Goal: Task Accomplishment & Management: Manage account settings

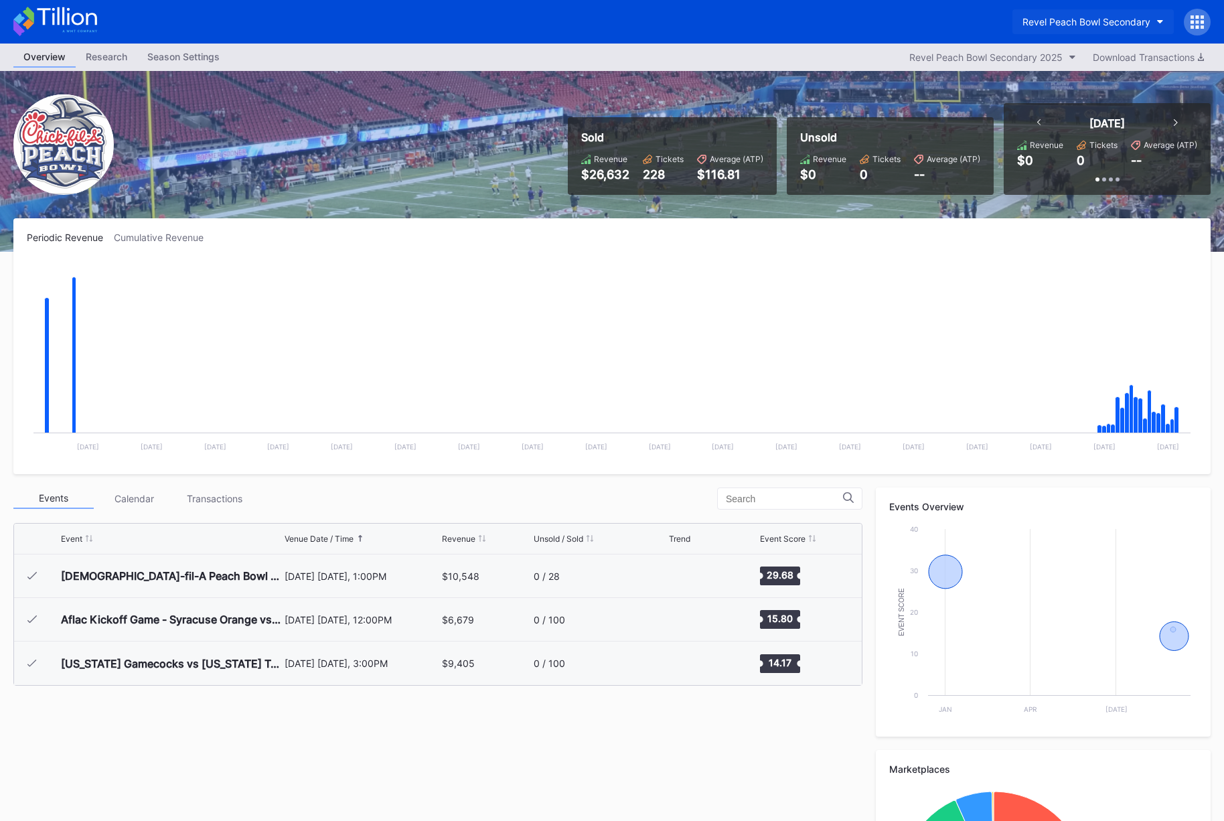
click at [1115, 19] on div "Revel Peach Bowl Secondary" at bounding box center [1086, 21] width 128 height 11
type input "brook"
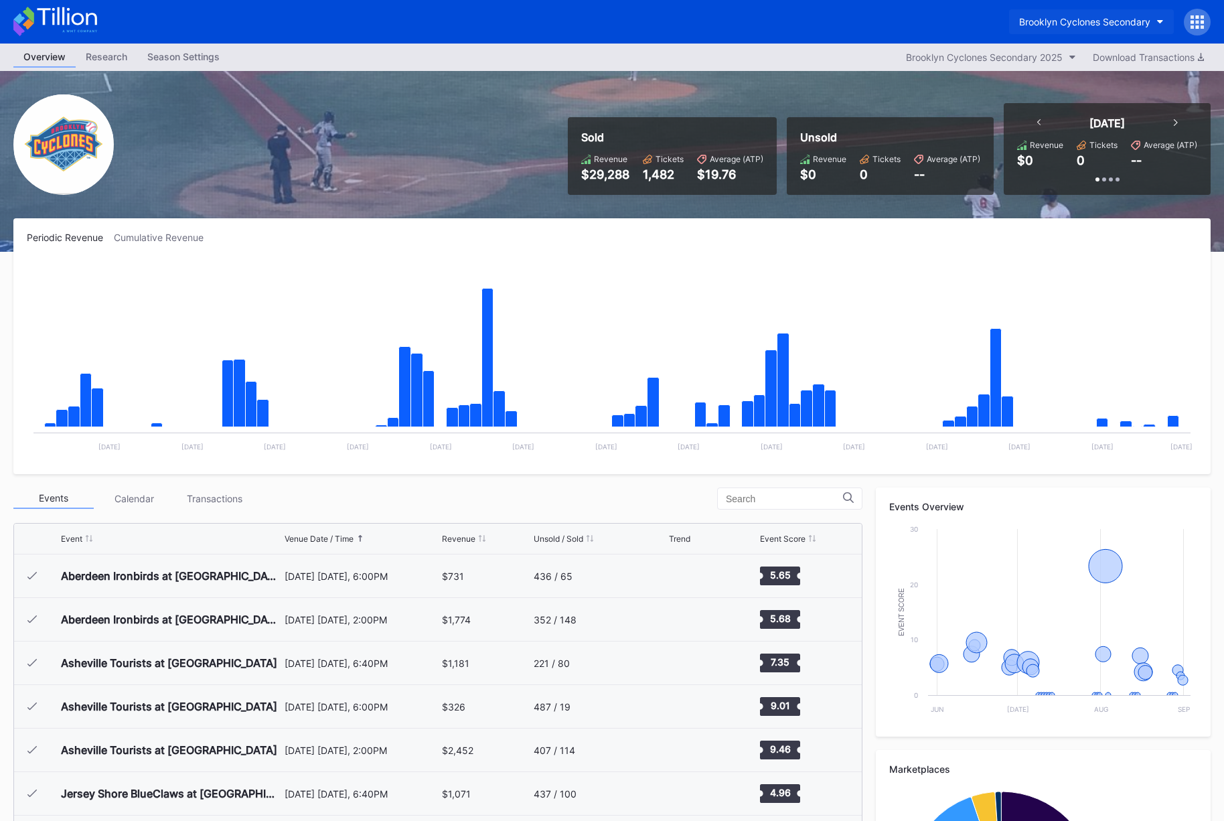
click at [1050, 20] on div "Brooklyn Cyclones Secondary" at bounding box center [1084, 21] width 131 height 11
type input "woos"
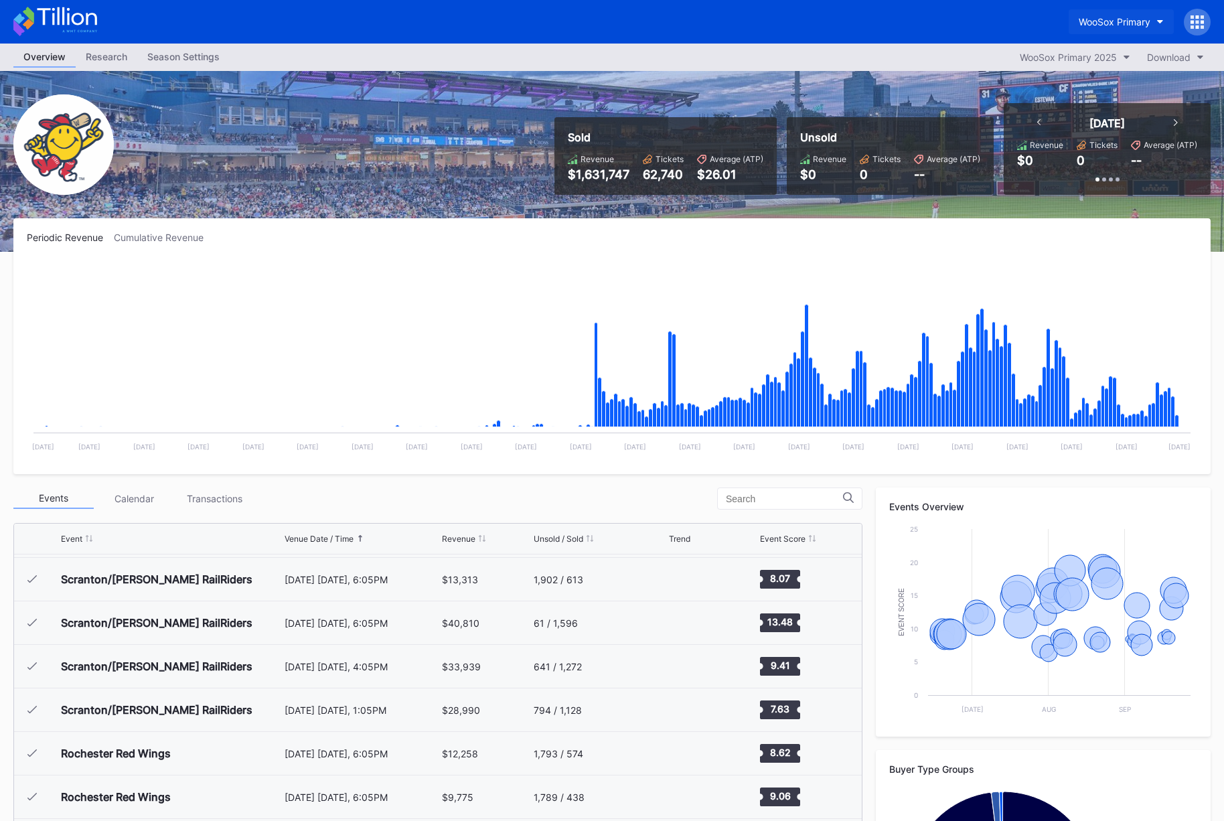
click at [1085, 19] on div "WooSox Primary" at bounding box center [1115, 21] width 72 height 11
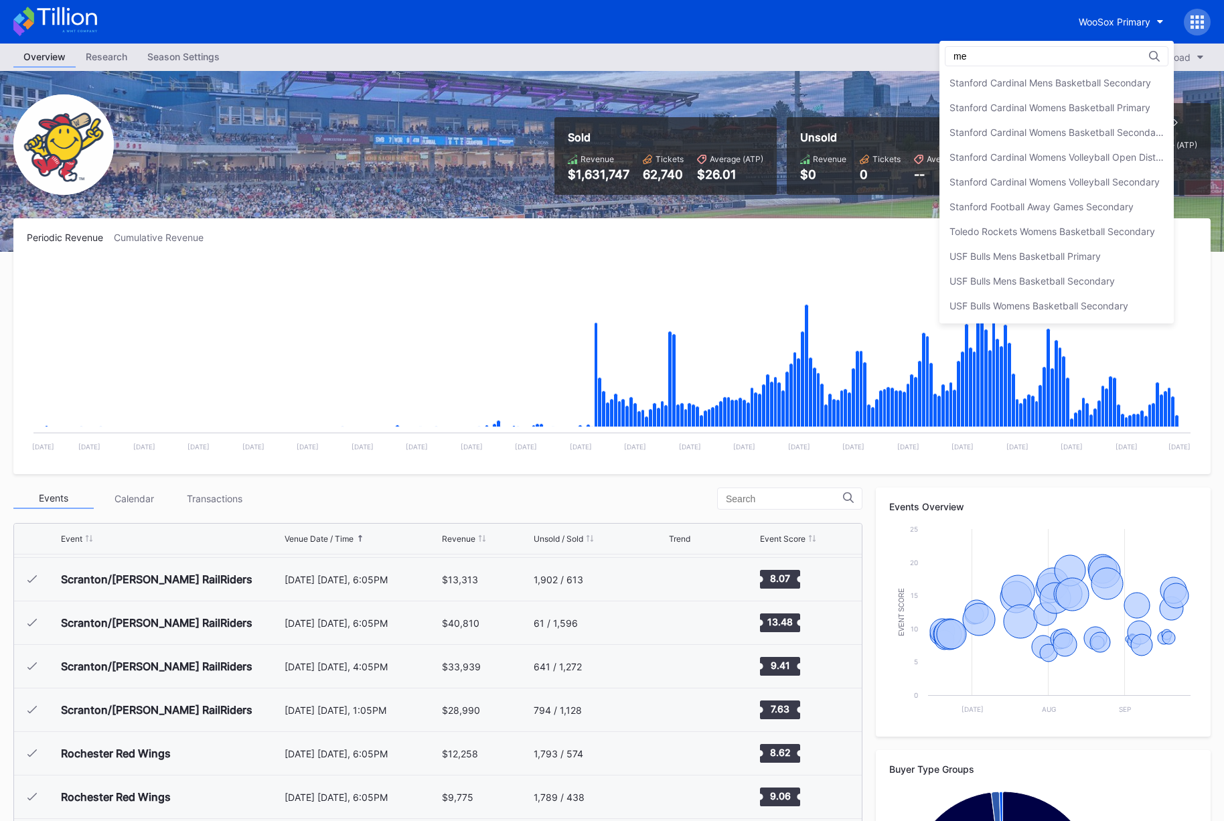
type input "m"
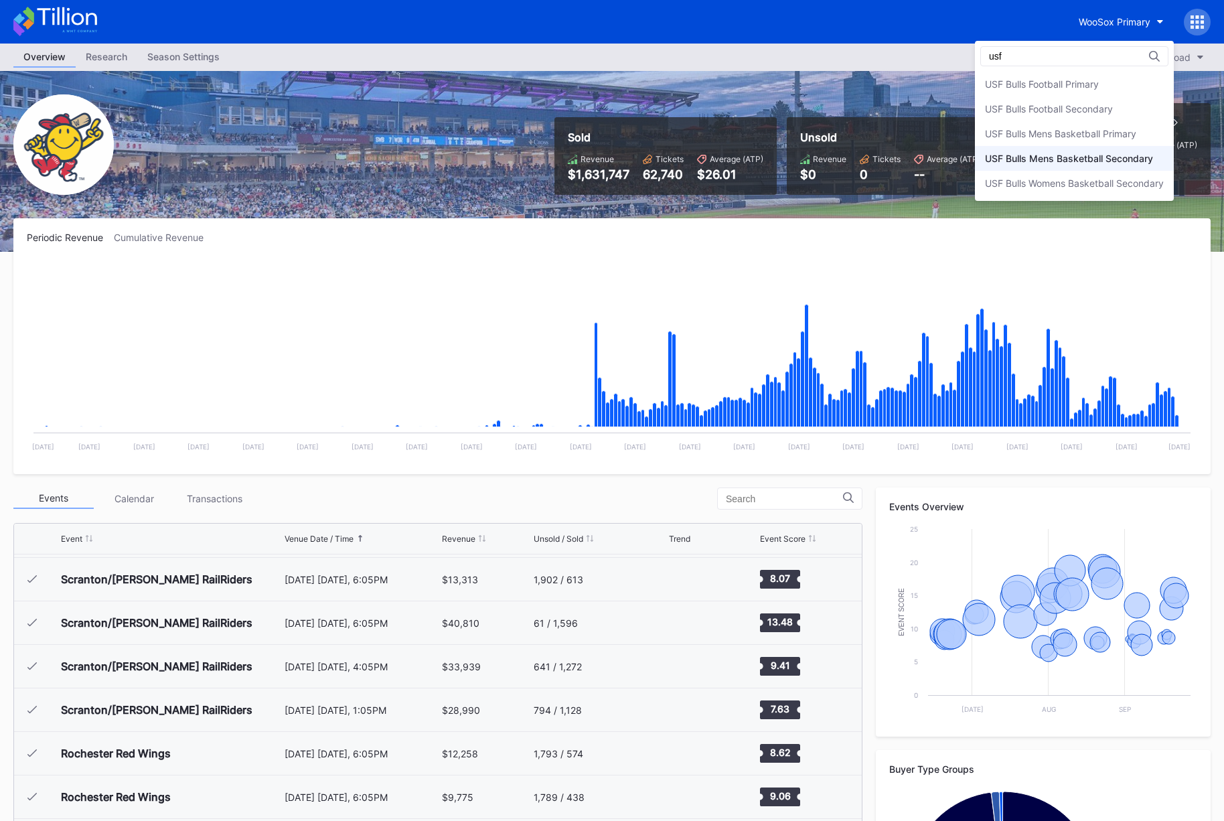
type input "usf"
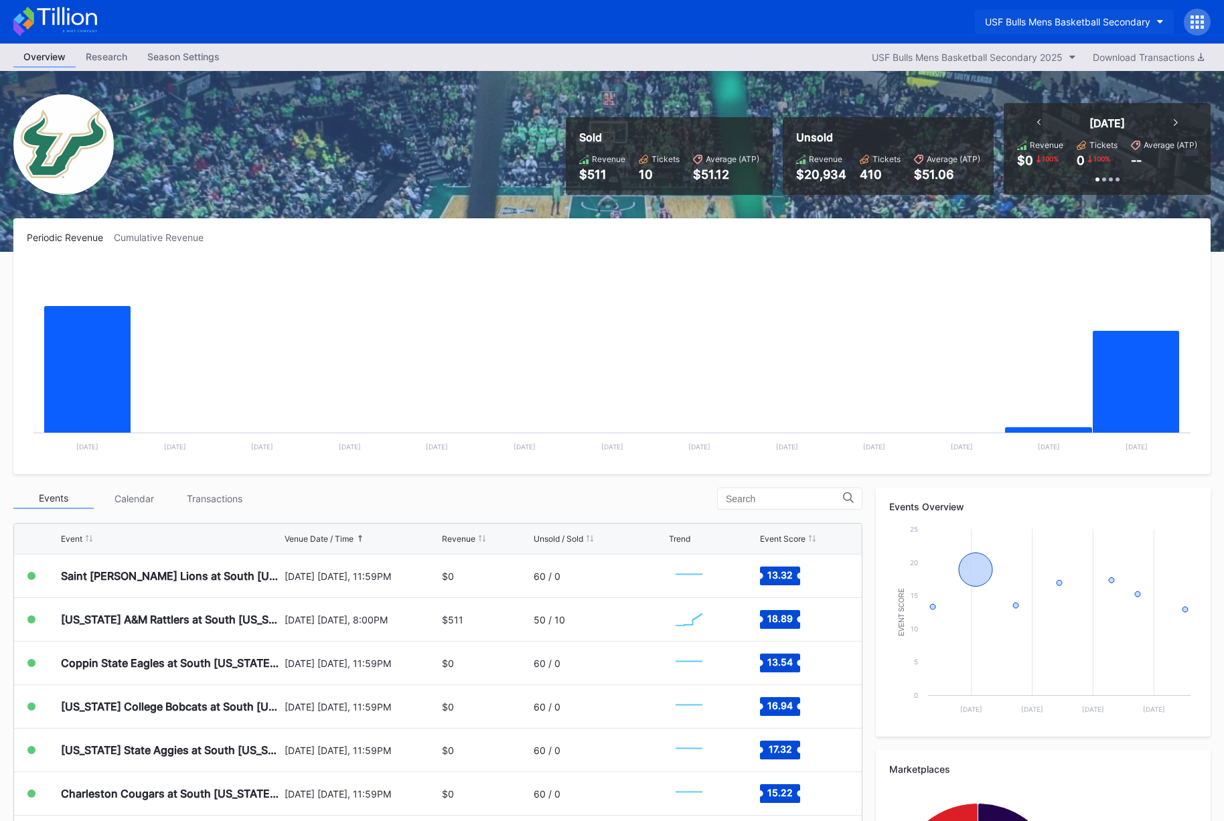
click at [1046, 29] on button "USF Bulls Mens Basketball Secondary" at bounding box center [1074, 21] width 199 height 25
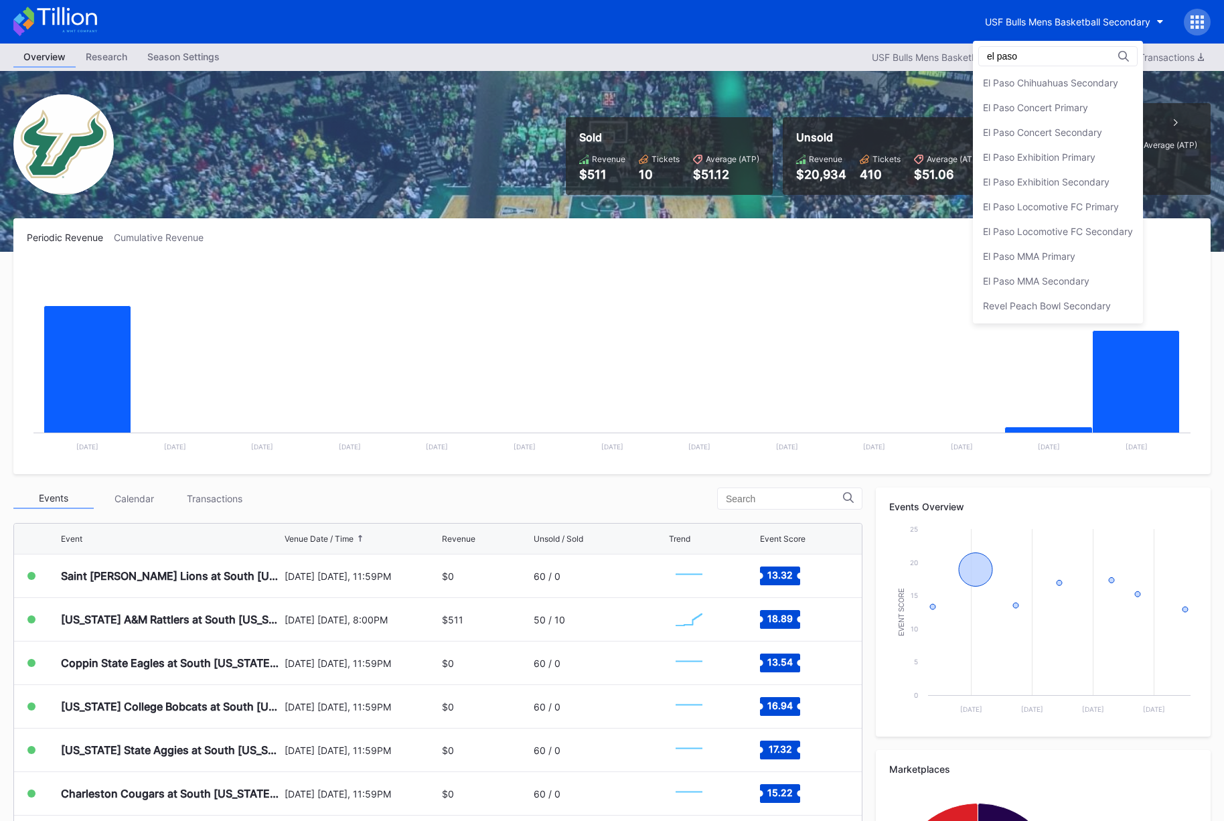
scroll to position [1, 0]
type input "el paso"
click at [1006, 300] on div "El Paso MMA Secondary" at bounding box center [1036, 305] width 106 height 11
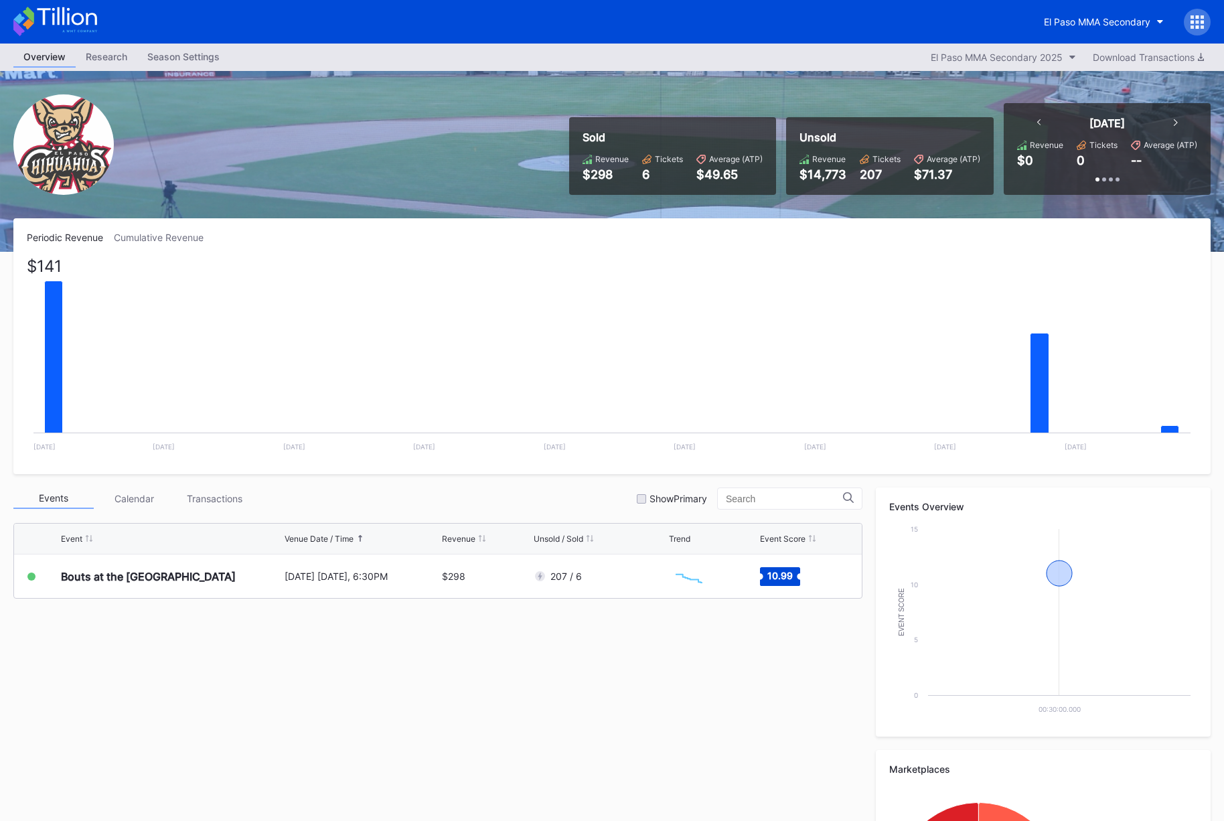
click at [154, 243] on div "Periodic Revenue Cumulative Revenue $141 Created with Highcharts 11.2.0 Chart t…" at bounding box center [611, 346] width 1197 height 256
click at [156, 238] on div "Cumulative Revenue" at bounding box center [164, 237] width 100 height 11
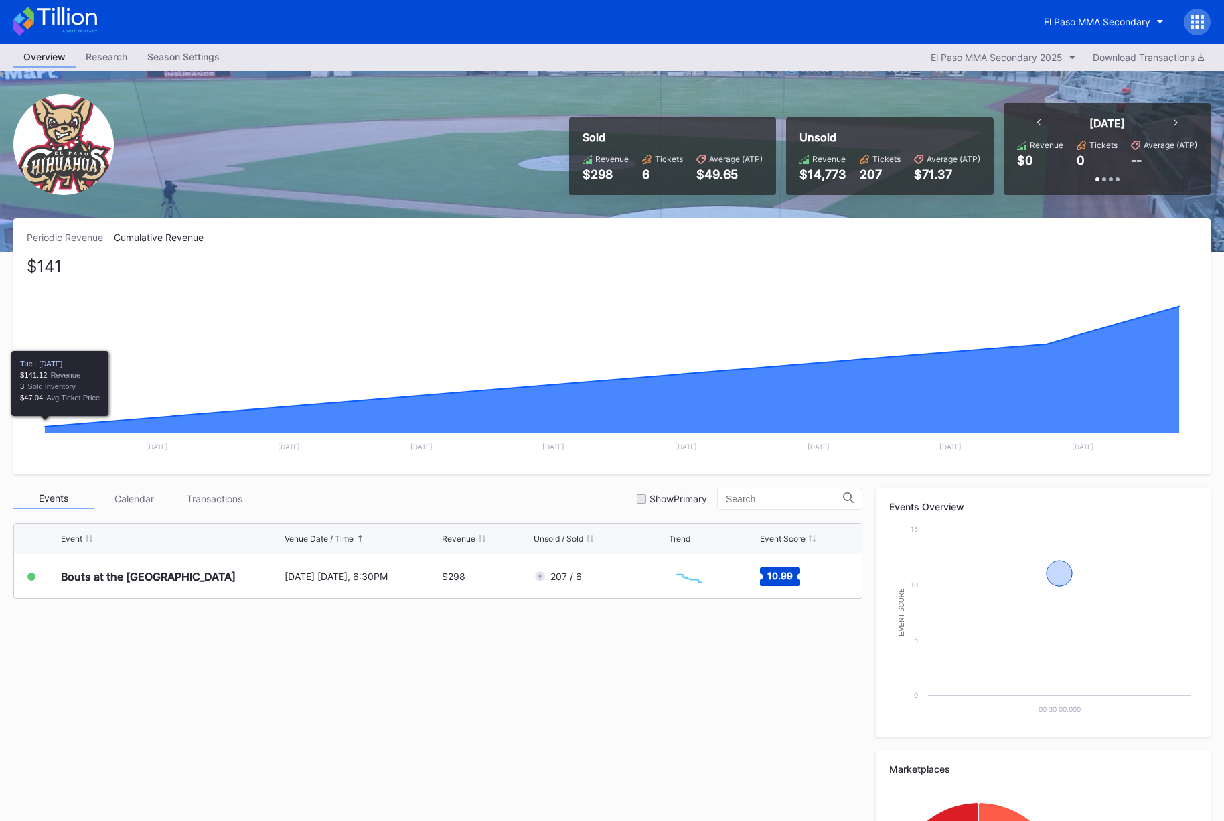
click at [73, 237] on div "Periodic Revenue" at bounding box center [70, 237] width 87 height 11
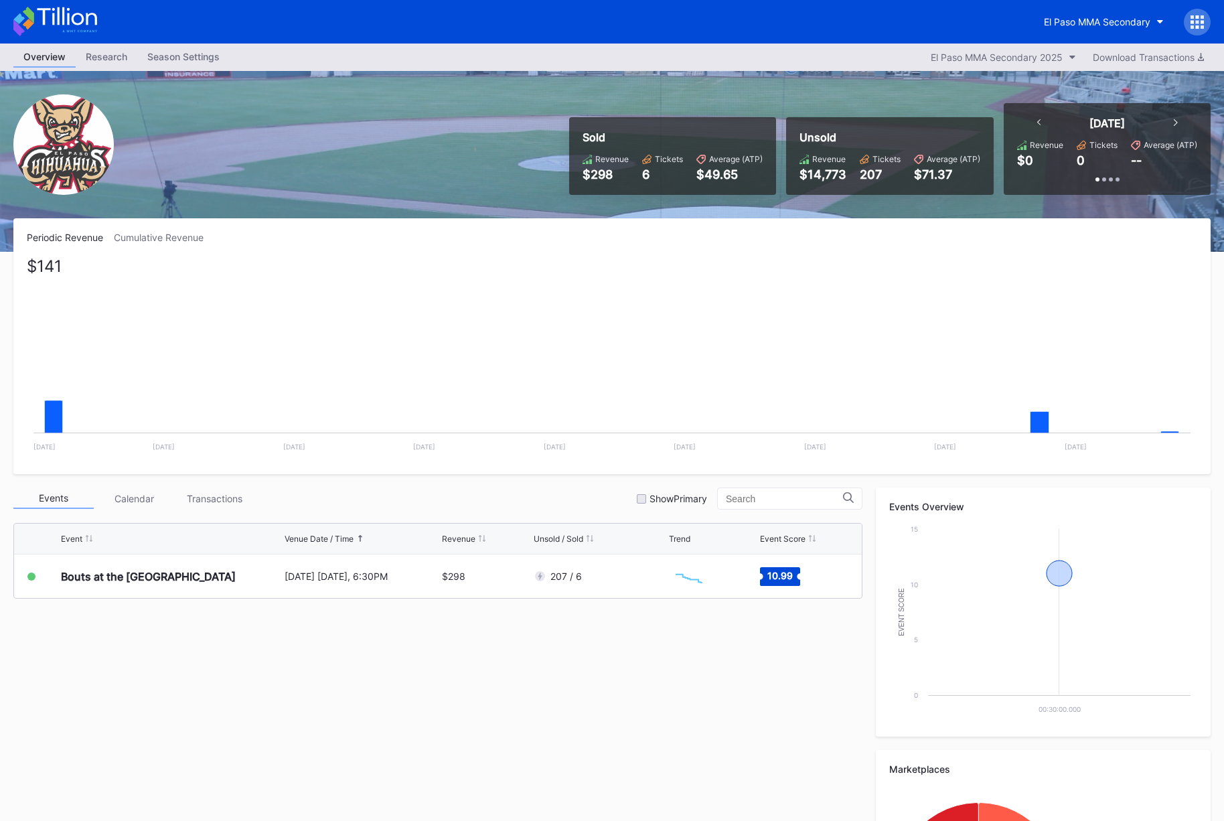
click at [137, 236] on div "Cumulative Revenue" at bounding box center [164, 237] width 100 height 11
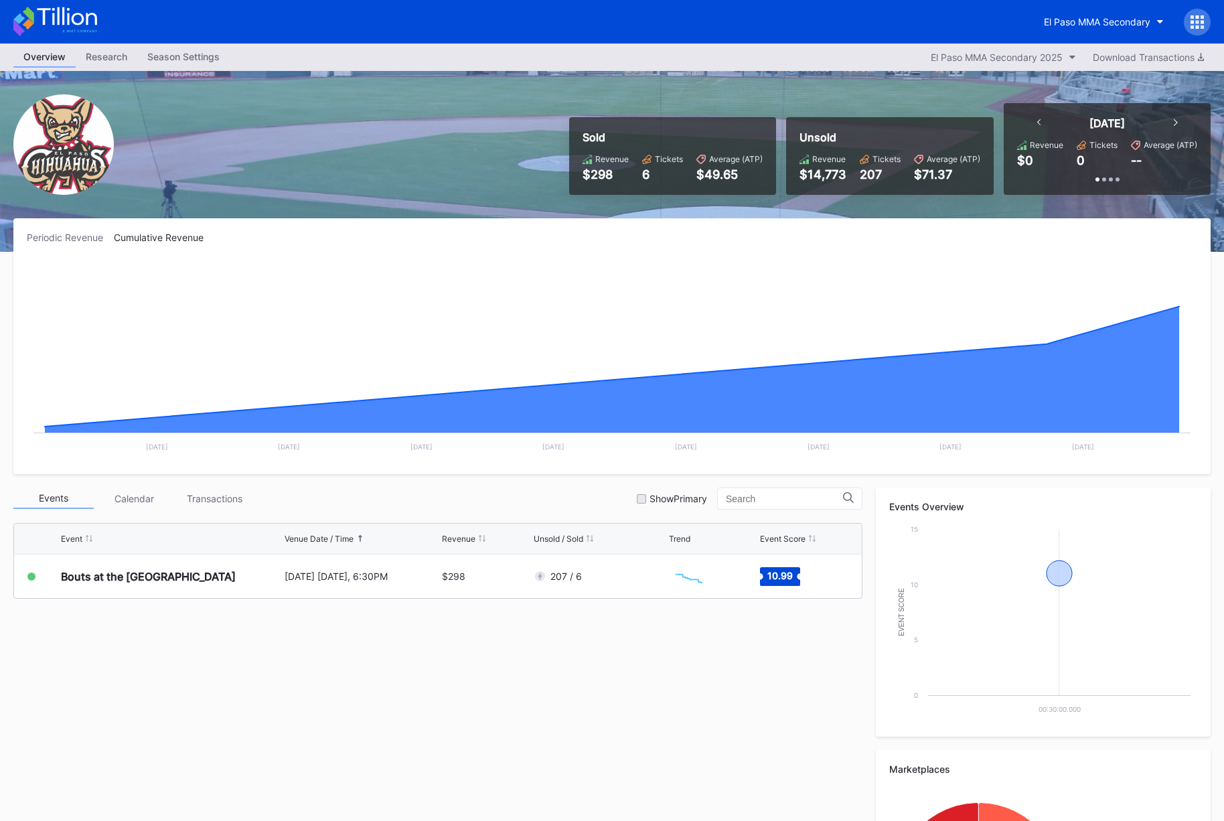
click at [94, 51] on div "Research" at bounding box center [107, 56] width 62 height 19
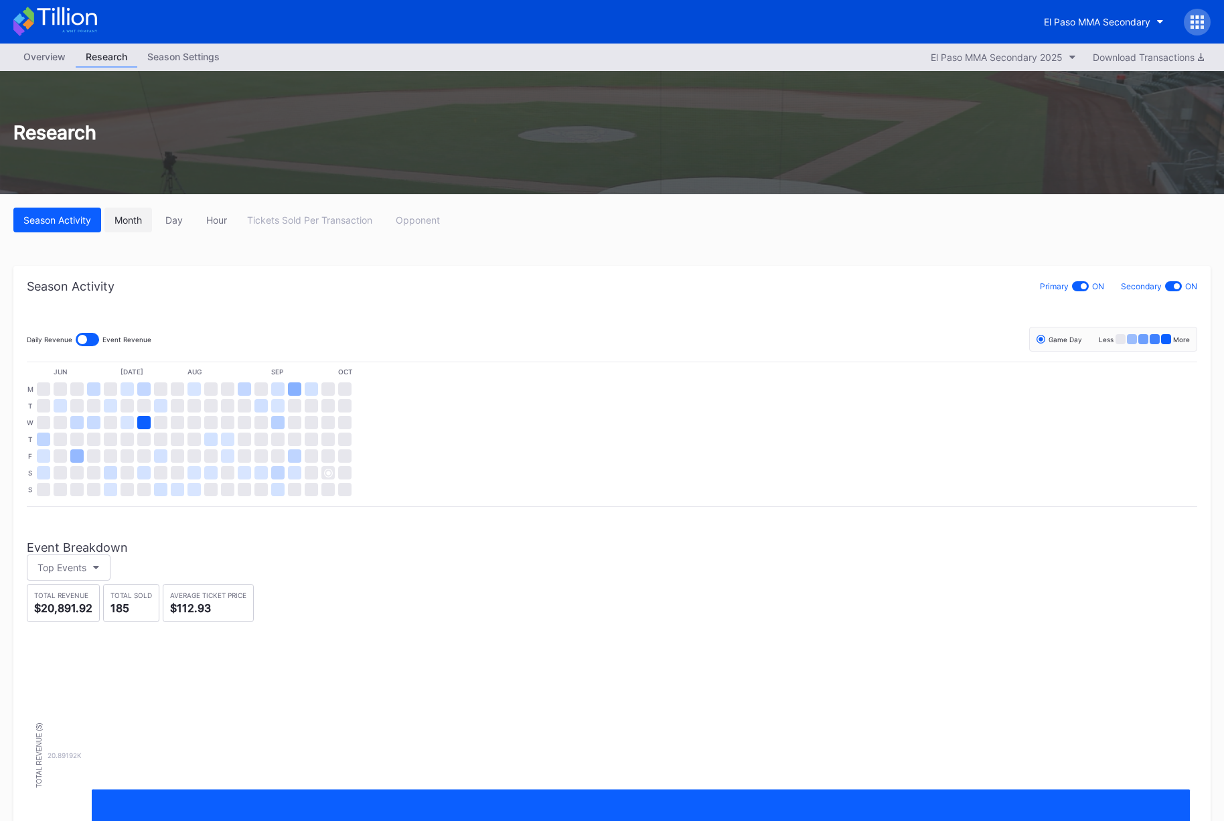
click at [133, 223] on div "Month" at bounding box center [127, 219] width 27 height 11
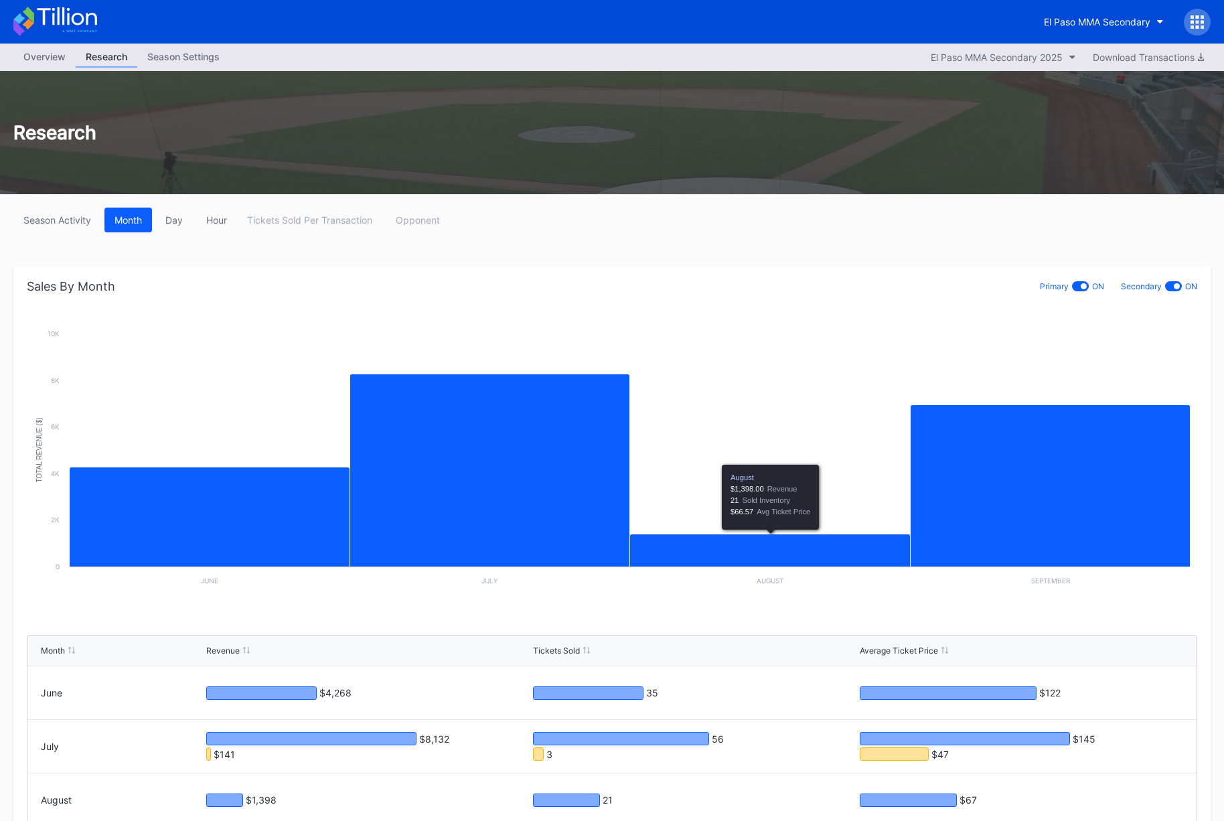
click at [1089, 281] on div "Primary ON" at bounding box center [1072, 286] width 64 height 14
click at [1085, 282] on div at bounding box center [1080, 286] width 17 height 10
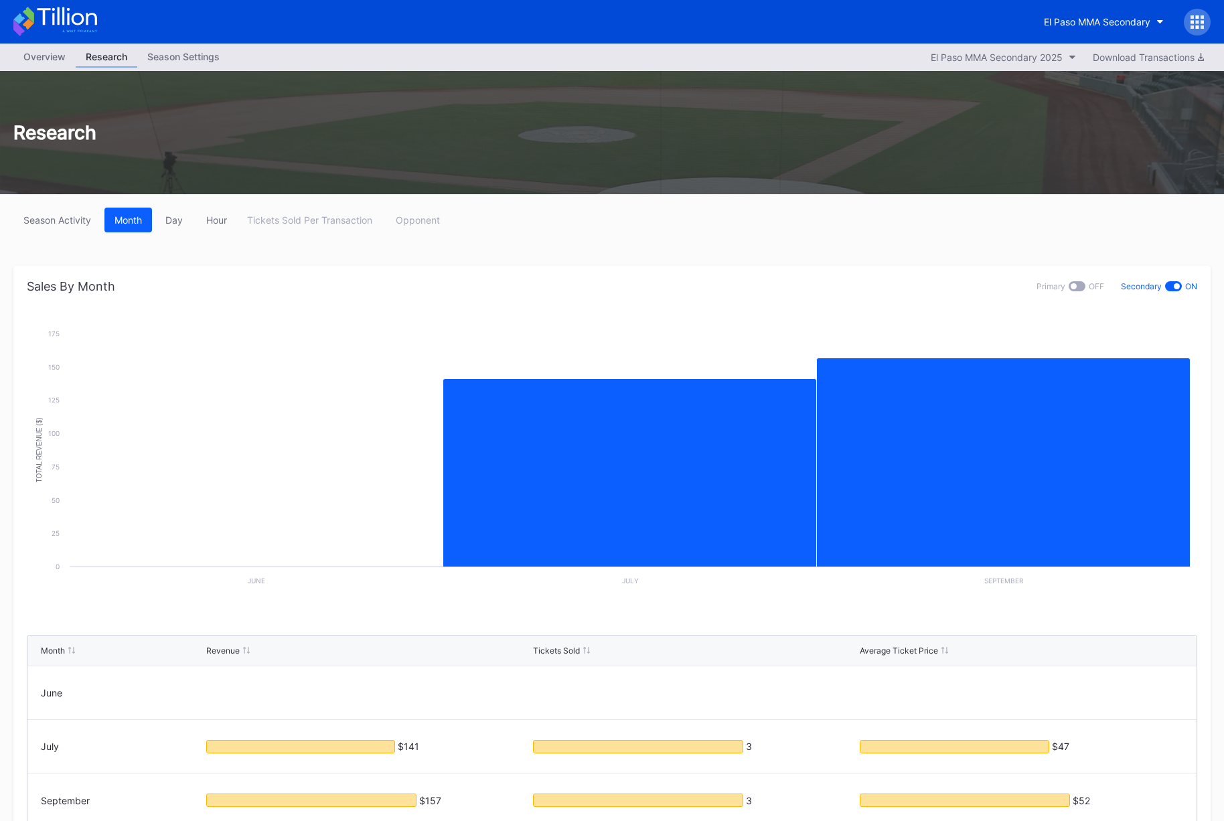
click at [52, 56] on div "Overview" at bounding box center [44, 56] width 62 height 19
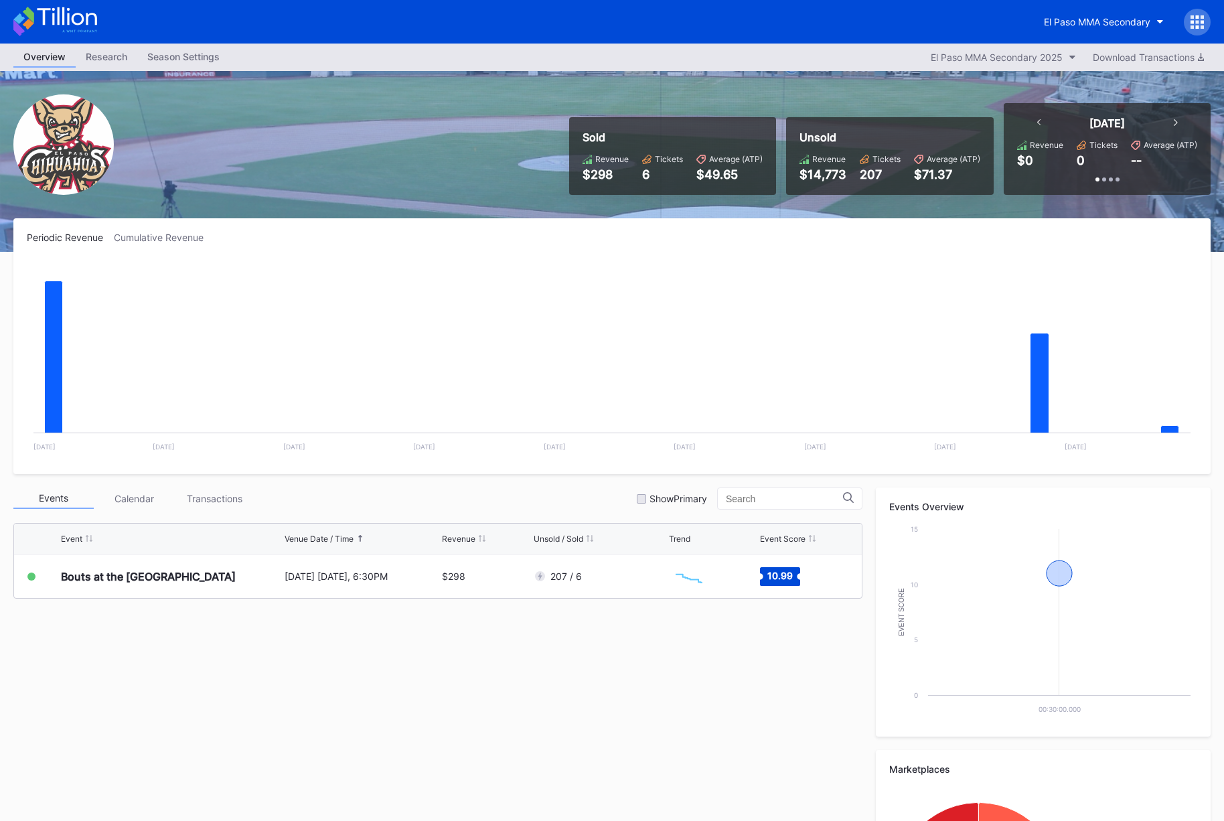
click at [116, 65] on div "Research" at bounding box center [107, 56] width 62 height 19
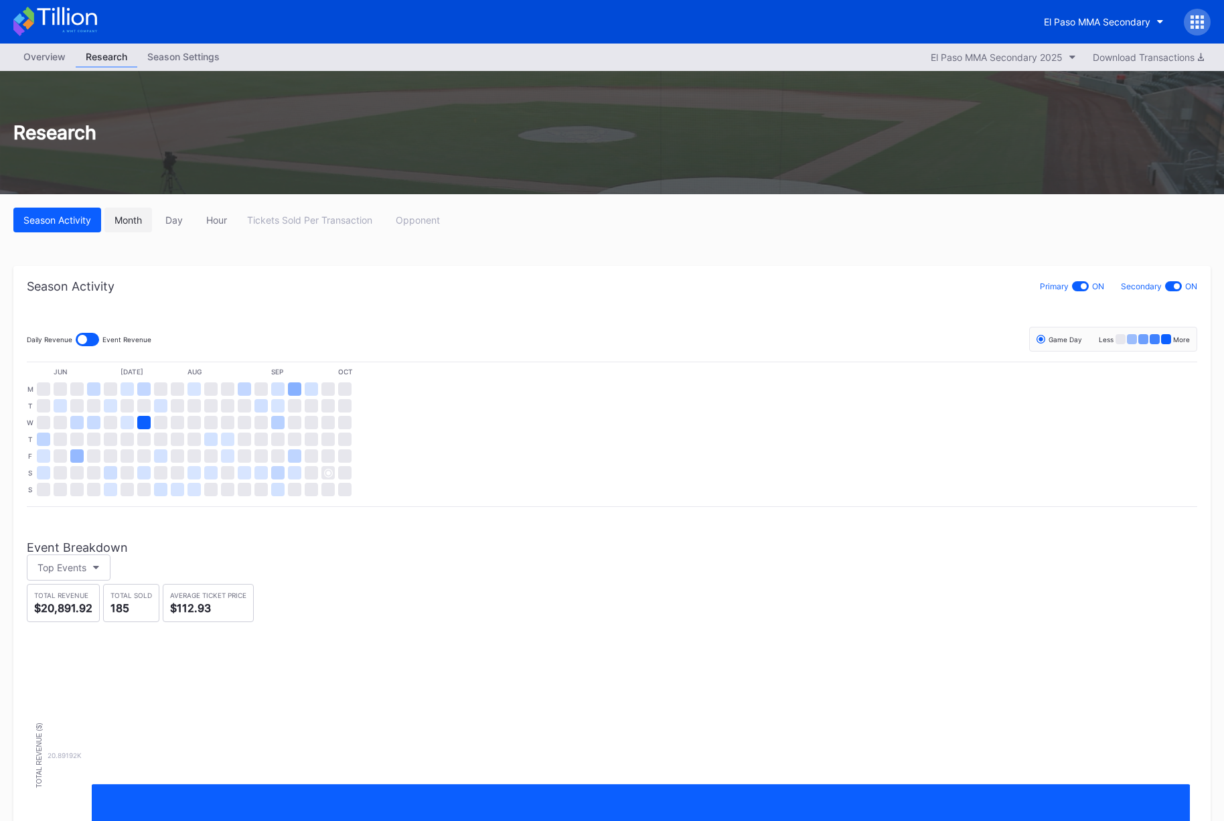
click at [104, 216] on button "Month" at bounding box center [128, 220] width 48 height 25
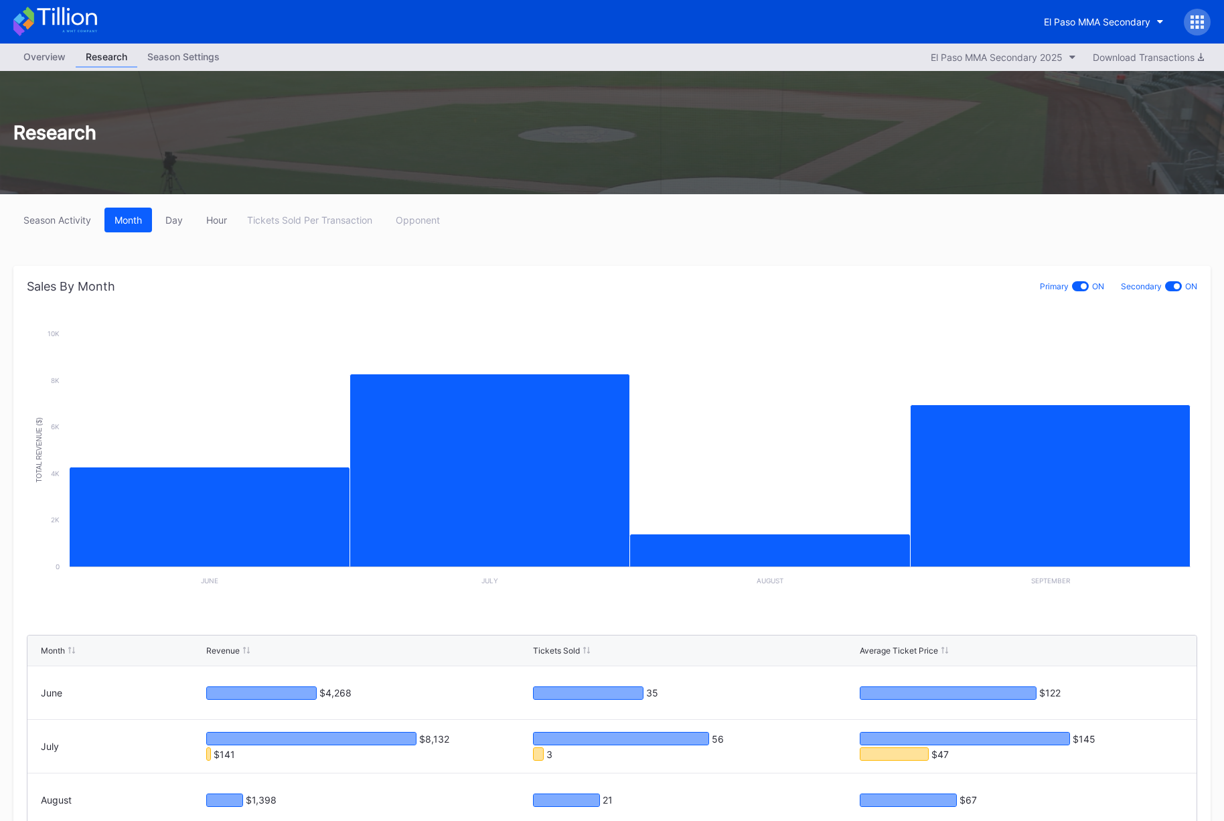
click at [1082, 287] on div at bounding box center [1084, 286] width 6 height 6
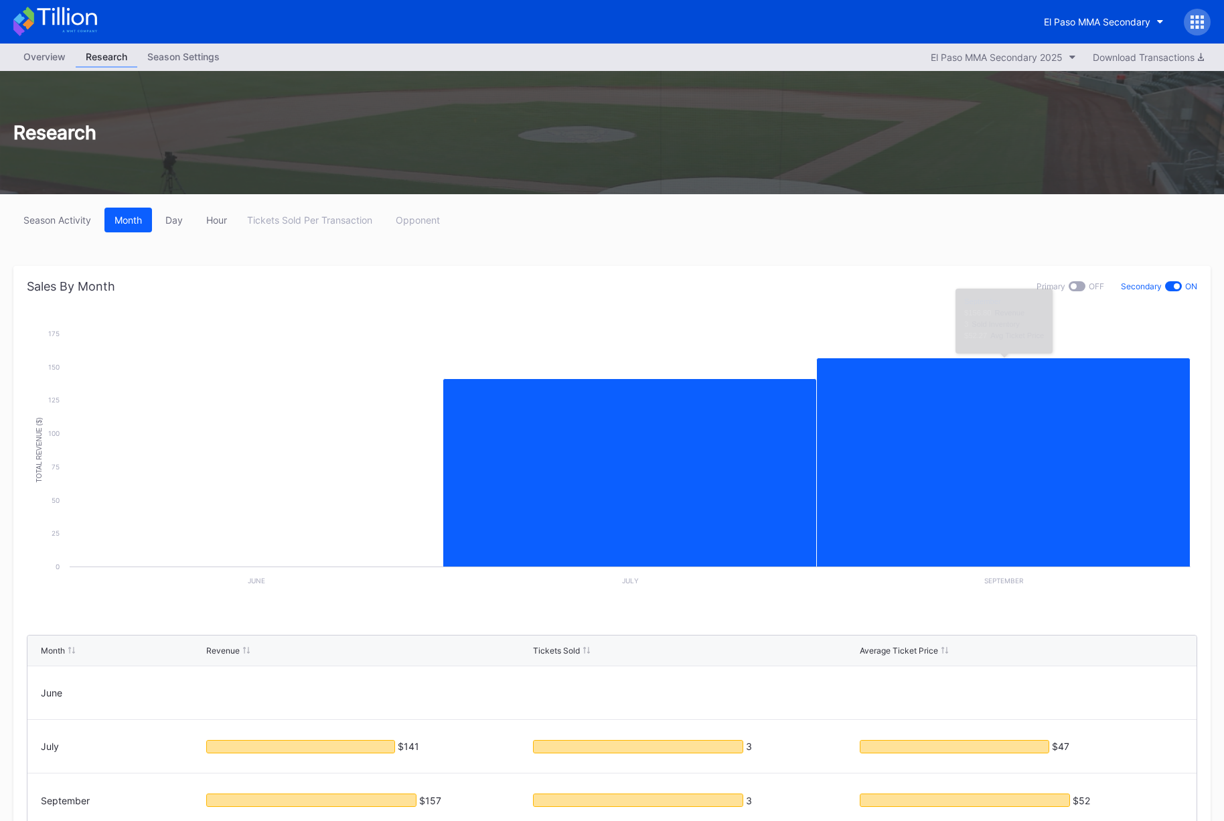
click at [1077, 287] on div at bounding box center [1077, 286] width 17 height 10
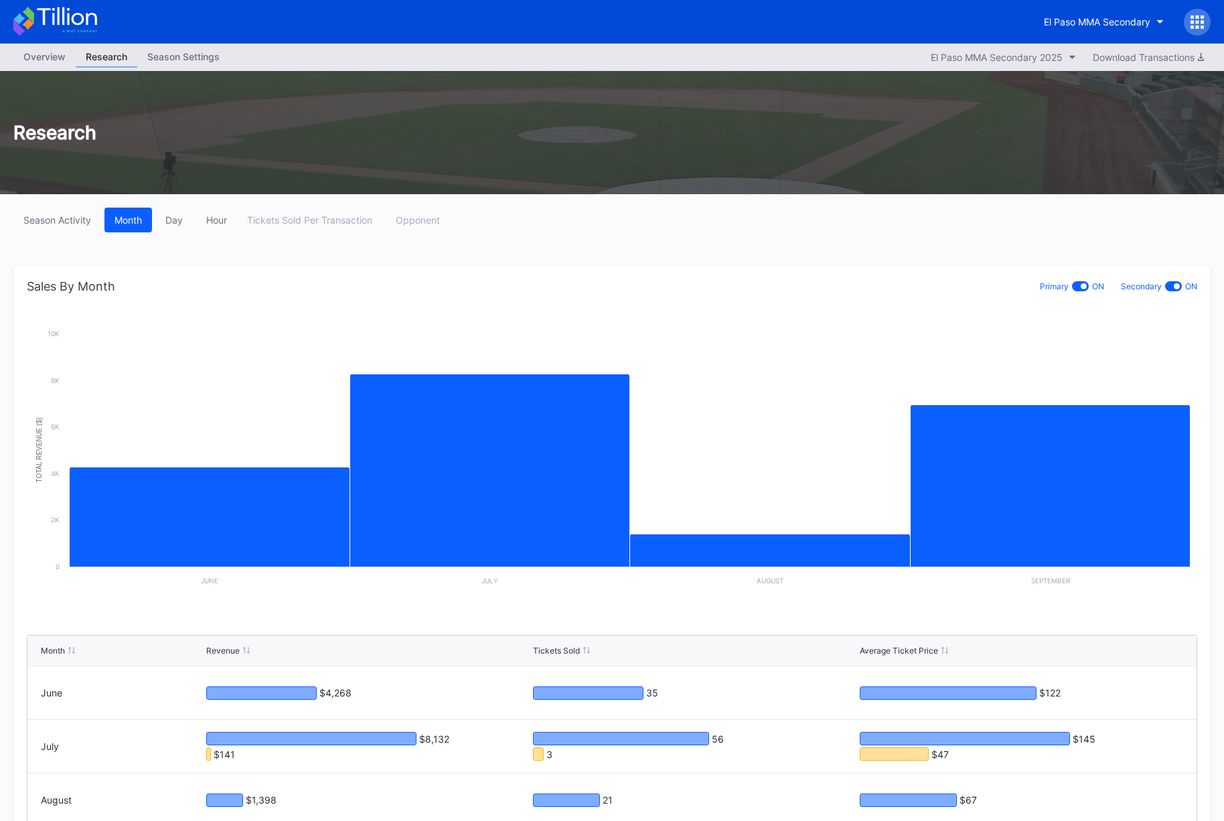
click at [1177, 285] on div at bounding box center [1177, 286] width 6 height 6
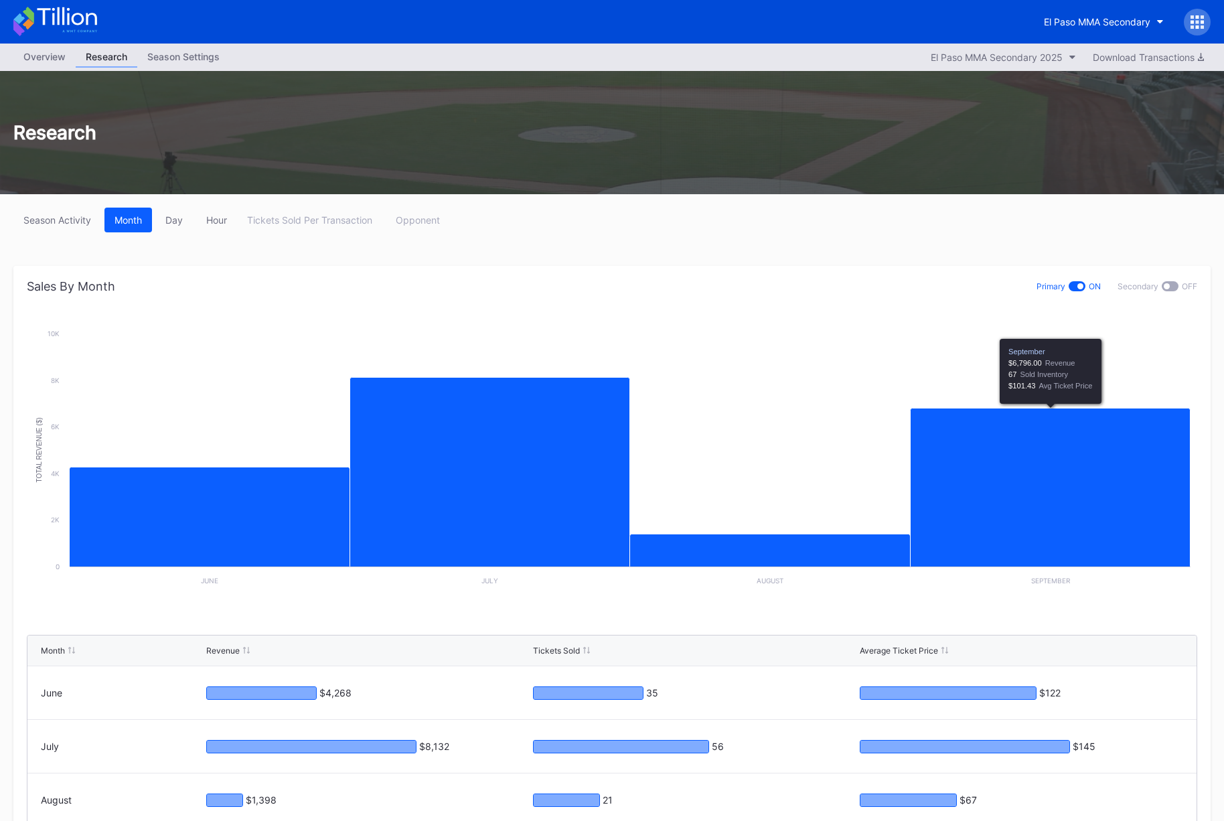
click at [1172, 287] on div at bounding box center [1170, 286] width 17 height 10
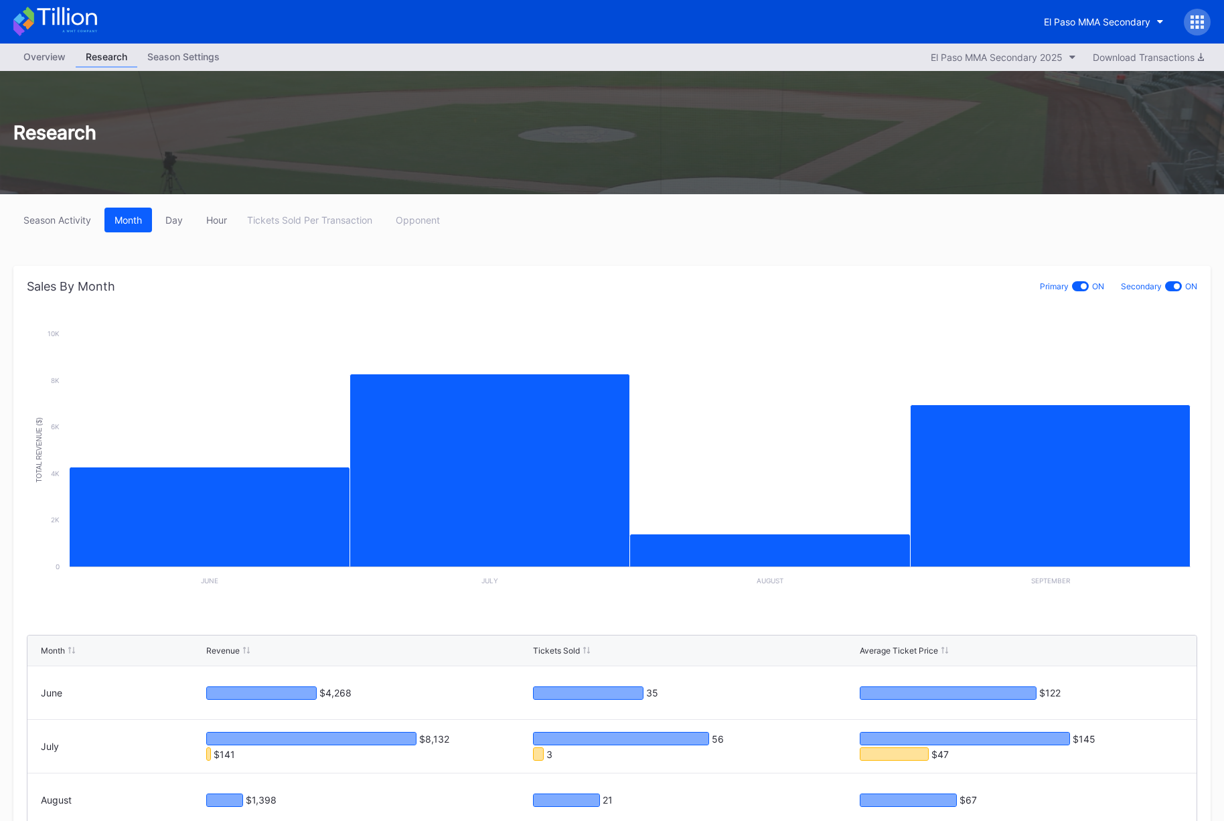
click at [1192, 29] on div at bounding box center [1197, 22] width 27 height 27
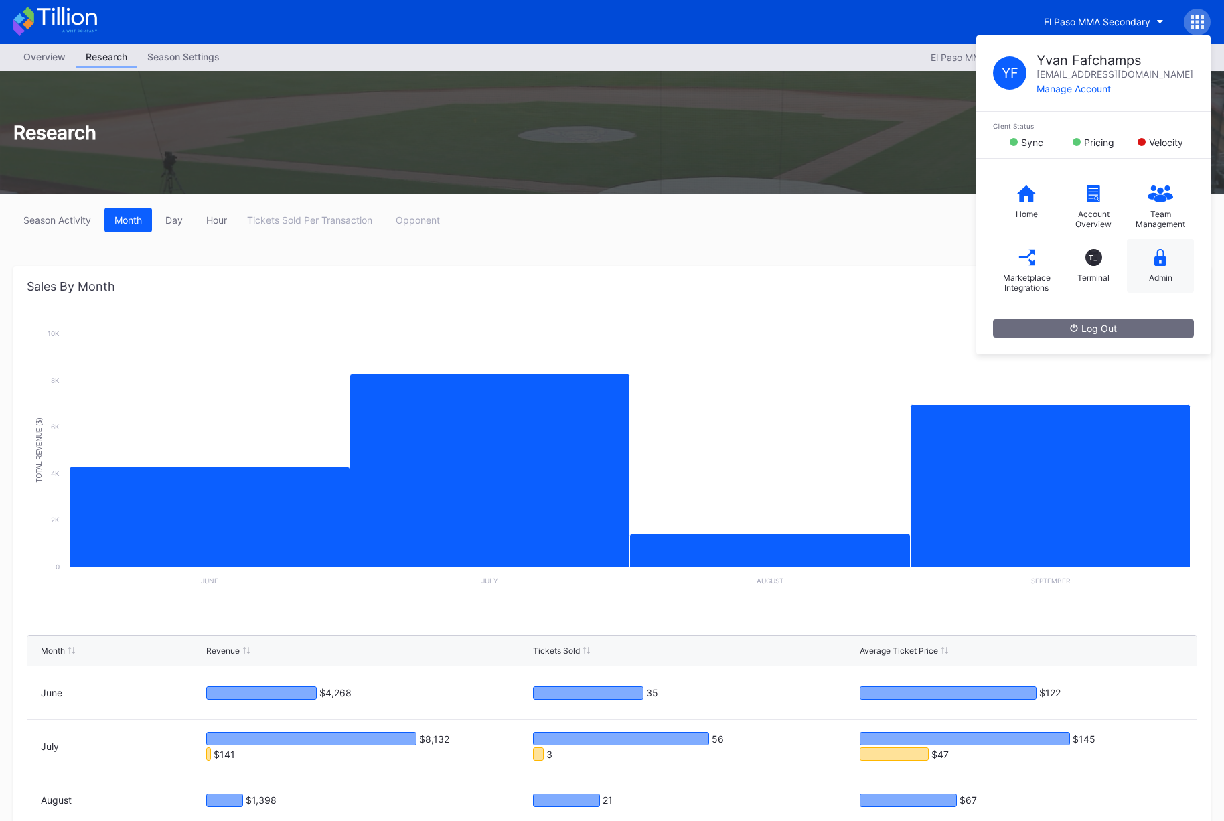
click at [1159, 274] on div "Admin" at bounding box center [1160, 278] width 23 height 10
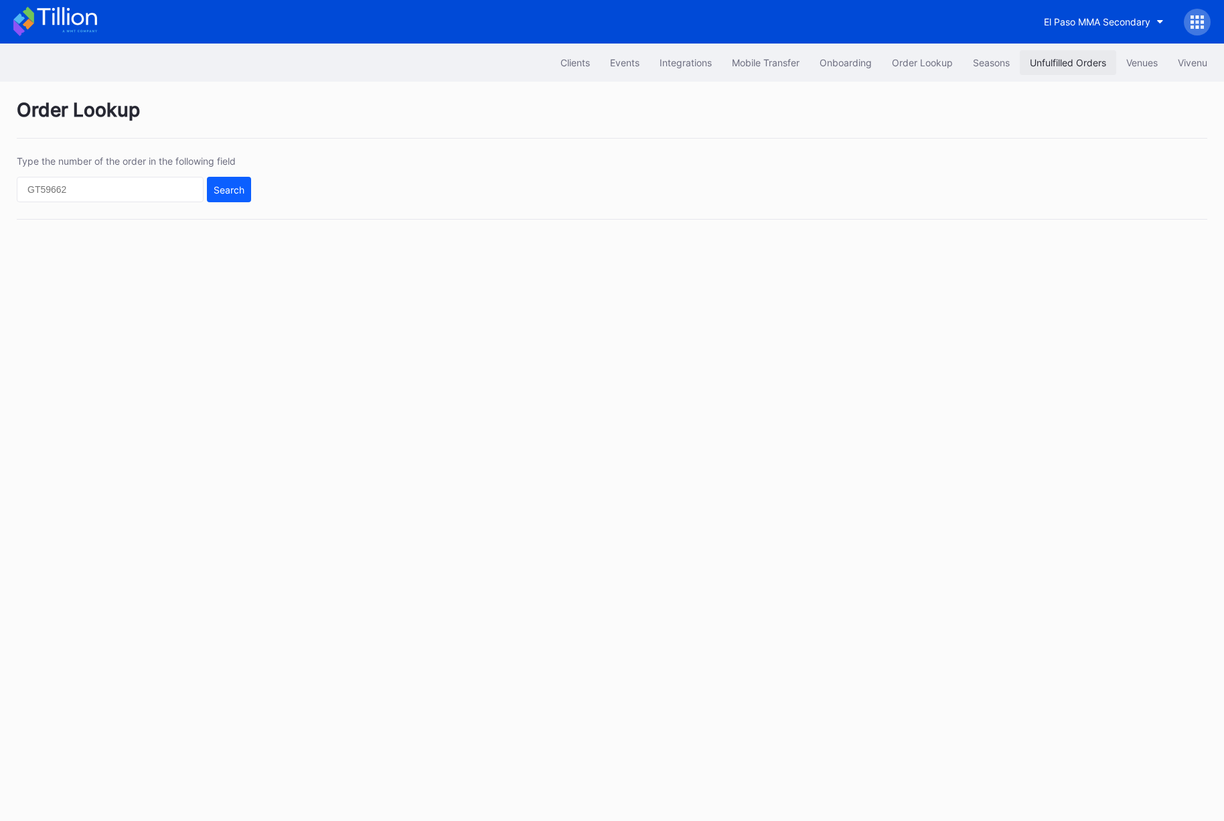
click at [1045, 62] on div "Unfulfilled Orders" at bounding box center [1068, 62] width 76 height 11
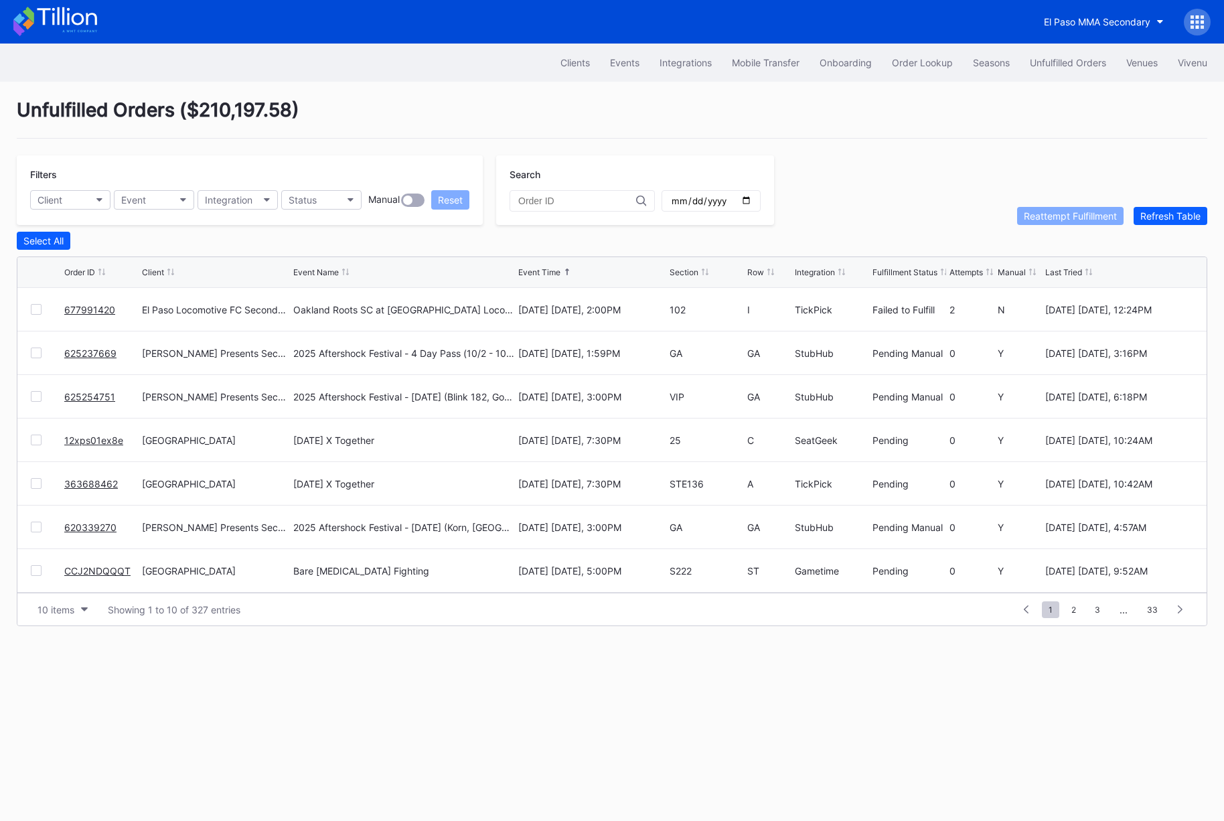
click at [536, 83] on div "Unfulfilled Orders ( $210,197.58 ) Filters Client Event Integration Status Manu…" at bounding box center [612, 362] width 1224 height 561
click at [1164, 210] on div "Refresh Table" at bounding box center [1170, 215] width 60 height 11
click at [1156, 220] on div "Refresh Table" at bounding box center [1170, 215] width 60 height 11
click at [52, 238] on div "Select All" at bounding box center [43, 240] width 40 height 11
click at [47, 238] on div "Deselect All" at bounding box center [48, 240] width 51 height 11
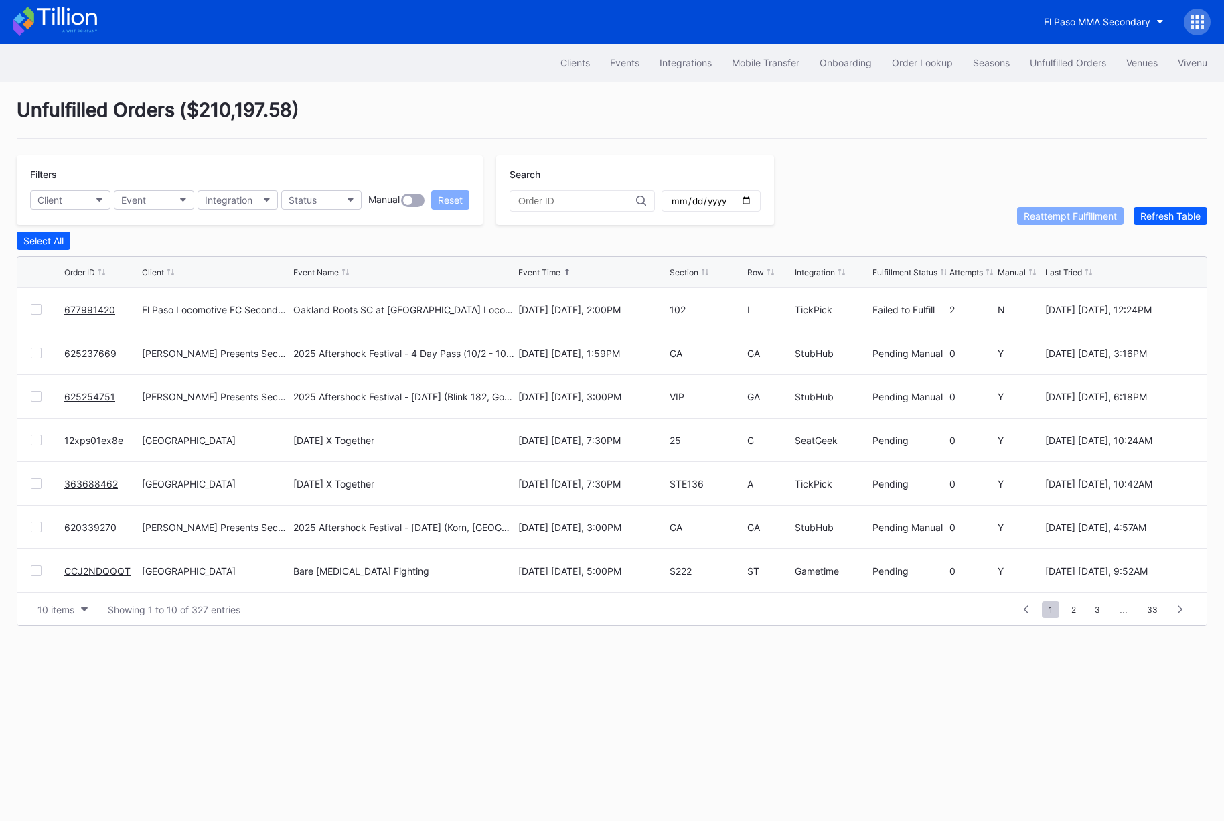
click at [214, 146] on div "Unfulfilled Orders ( $210,197.58 ) Filters Client Event Integration Status Manu…" at bounding box center [612, 362] width 1224 height 561
click at [94, 199] on button "Client" at bounding box center [70, 199] width 80 height 19
click at [452, 97] on div "Unfulfilled Orders ( $210,197.58 ) Filters Client Event Integration Status Manu…" at bounding box center [612, 362] width 1224 height 561
click at [101, 203] on button "Client" at bounding box center [70, 199] width 80 height 19
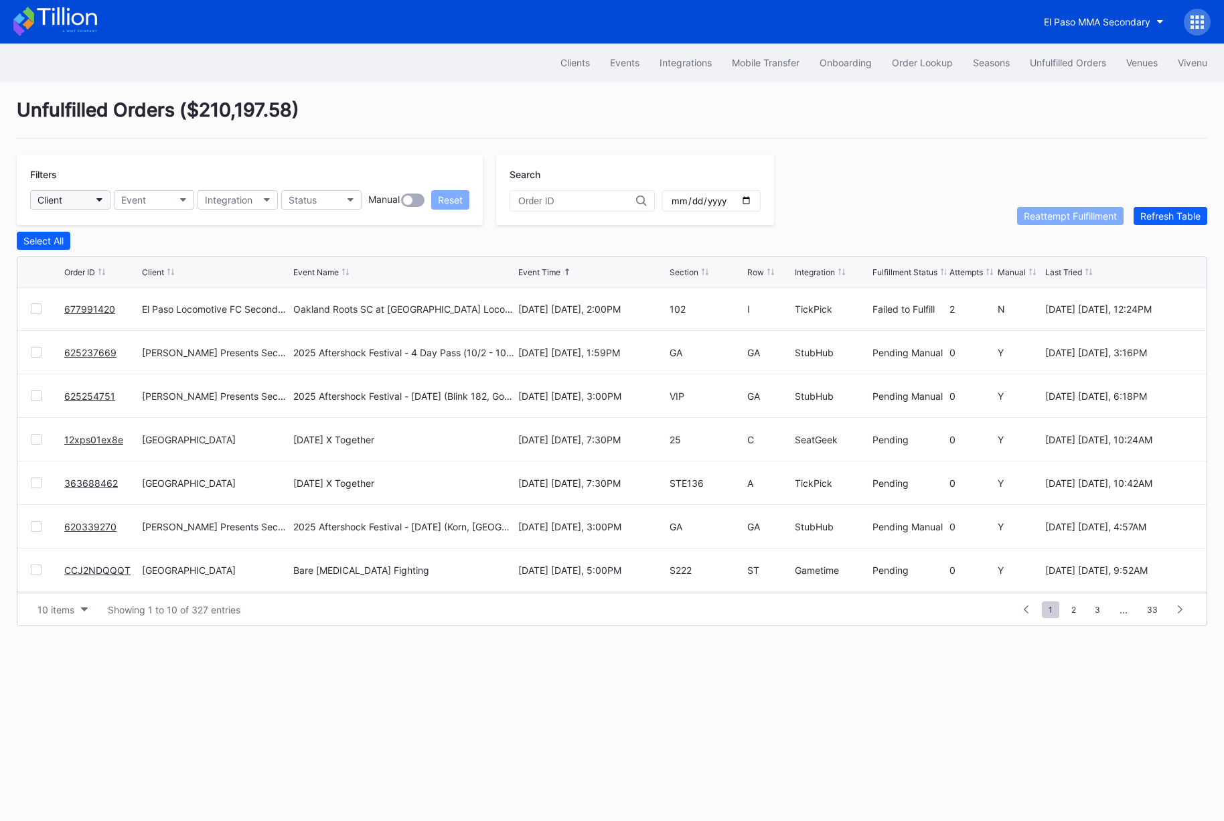
click at [74, 201] on button "Client" at bounding box center [70, 199] width 80 height 19
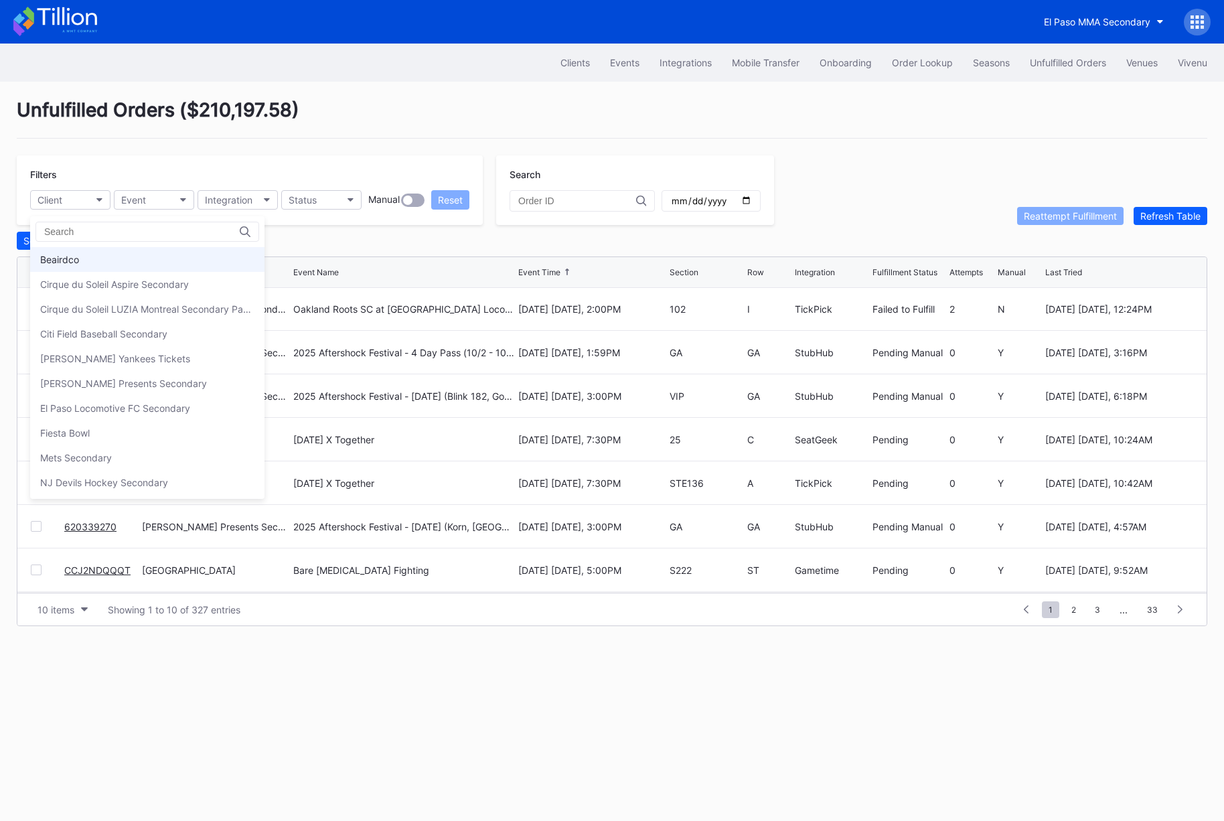
click at [98, 256] on div "Beairdco" at bounding box center [147, 259] width 234 height 25
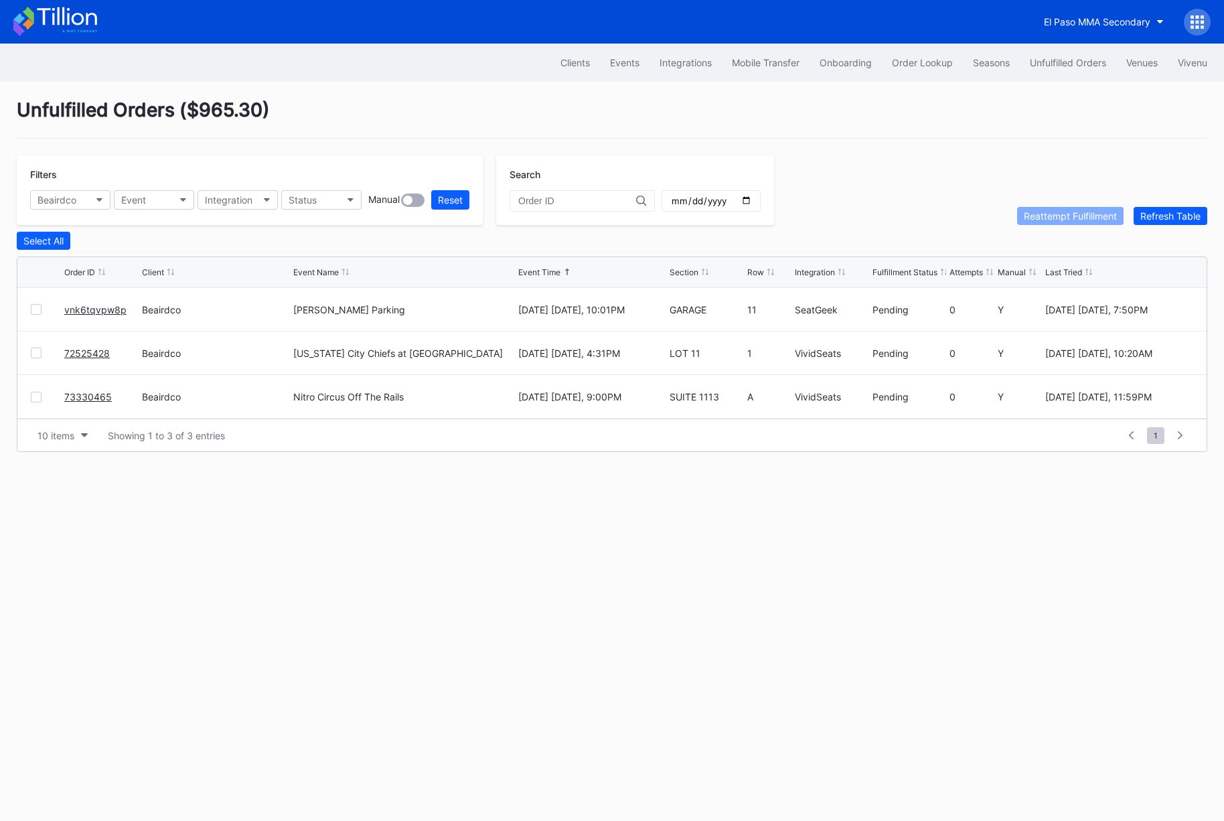
scroll to position [0, 0]
click at [300, 151] on div "Unfulfilled Orders ( $965.30 ) Filters Beairdco Event Integration Status Manual…" at bounding box center [612, 275] width 1224 height 387
click at [78, 307] on link "vnk6tqvpw8p" at bounding box center [95, 309] width 62 height 11
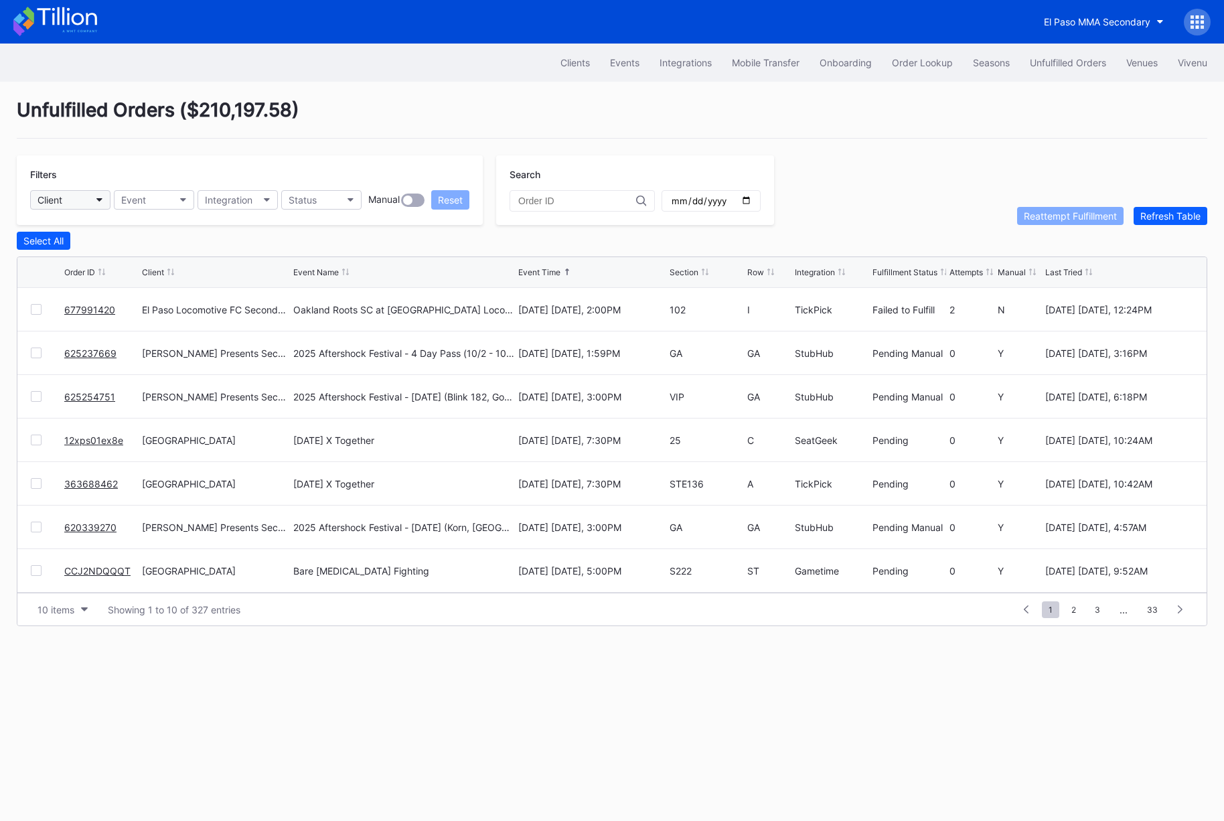
click at [80, 202] on button "Client" at bounding box center [70, 199] width 80 height 19
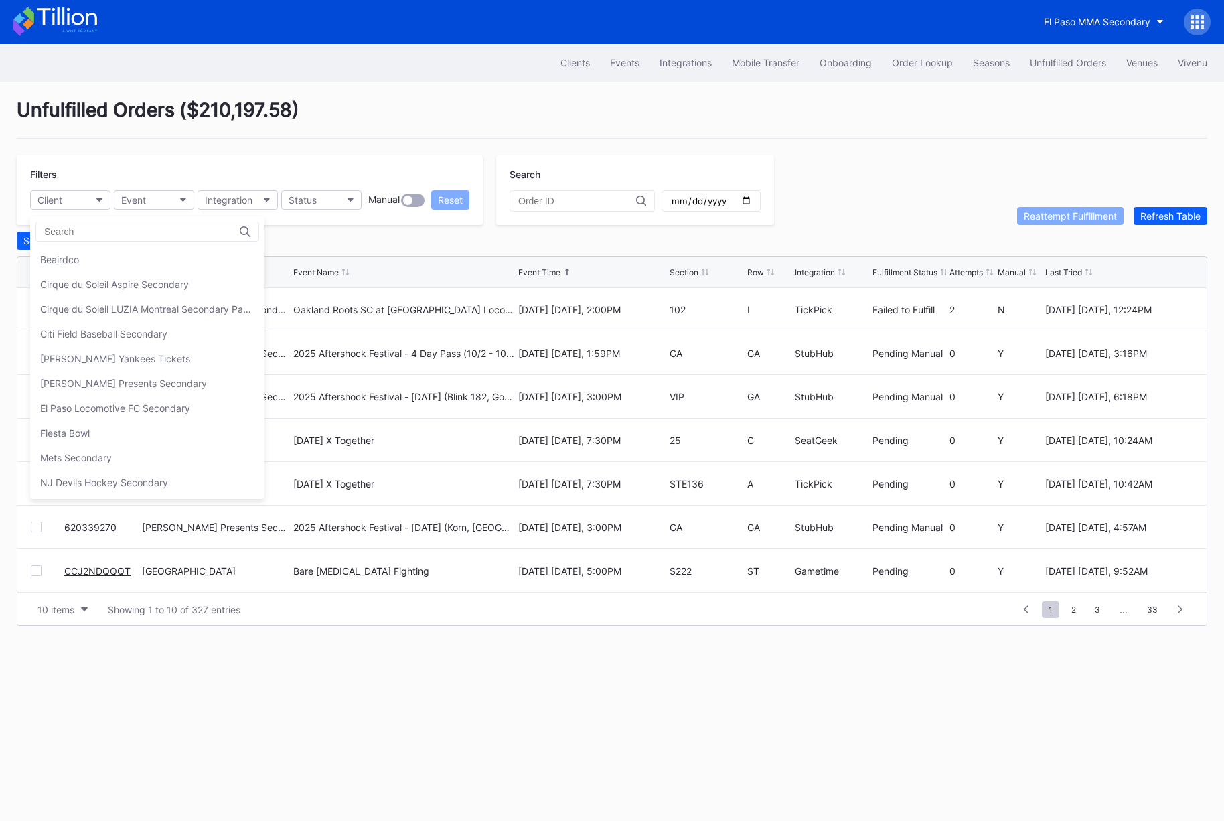
drag, startPoint x: 94, startPoint y: 262, endPoint x: 124, endPoint y: 241, distance: 36.4
click at [94, 262] on div "Beairdco" at bounding box center [147, 259] width 234 height 25
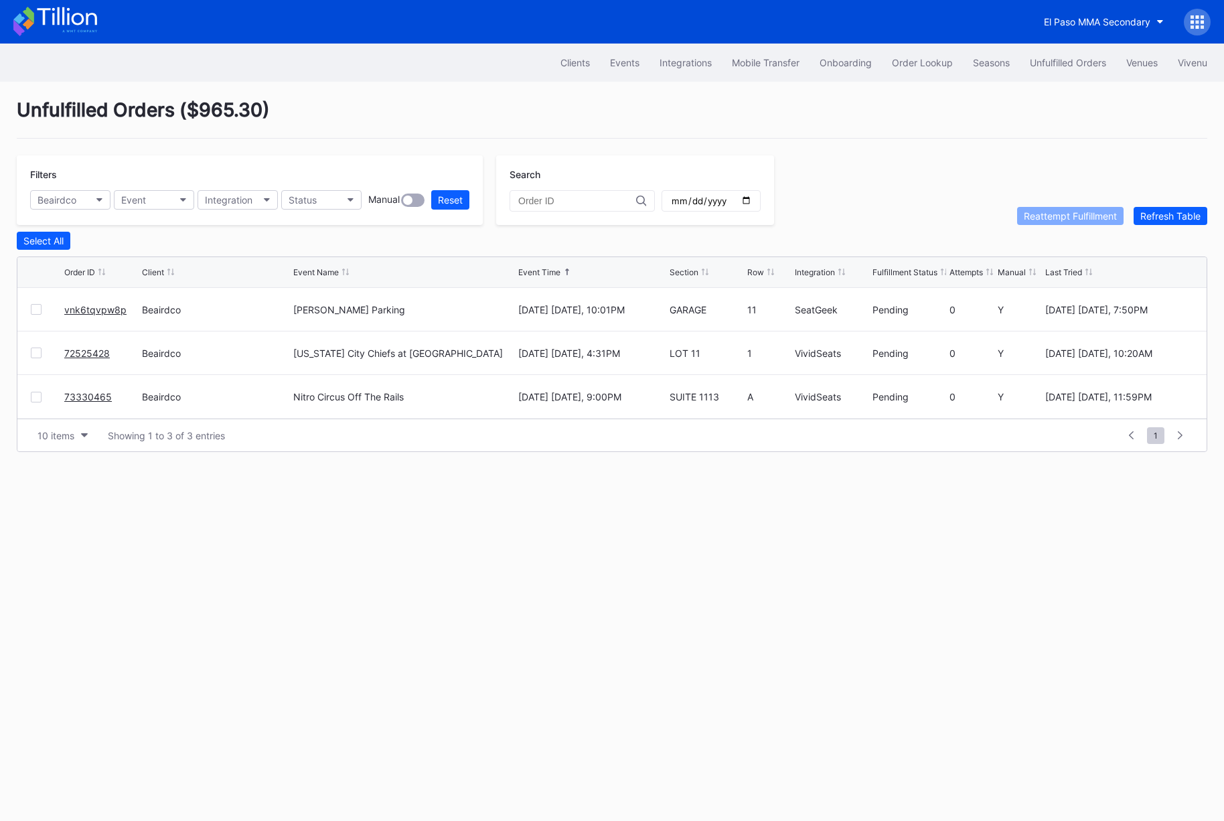
click at [337, 108] on div "Unfulfilled Orders ( $965.30 )" at bounding box center [612, 118] width 1190 height 40
drag, startPoint x: 189, startPoint y: 111, endPoint x: 285, endPoint y: 111, distance: 96.4
click at [282, 111] on div "Unfulfilled Orders ( $965.30 )" at bounding box center [612, 118] width 1190 height 40
click at [285, 109] on div "Unfulfilled Orders ( $965.30 )" at bounding box center [612, 118] width 1190 height 40
click at [82, 205] on button "Beairdco" at bounding box center [70, 199] width 80 height 19
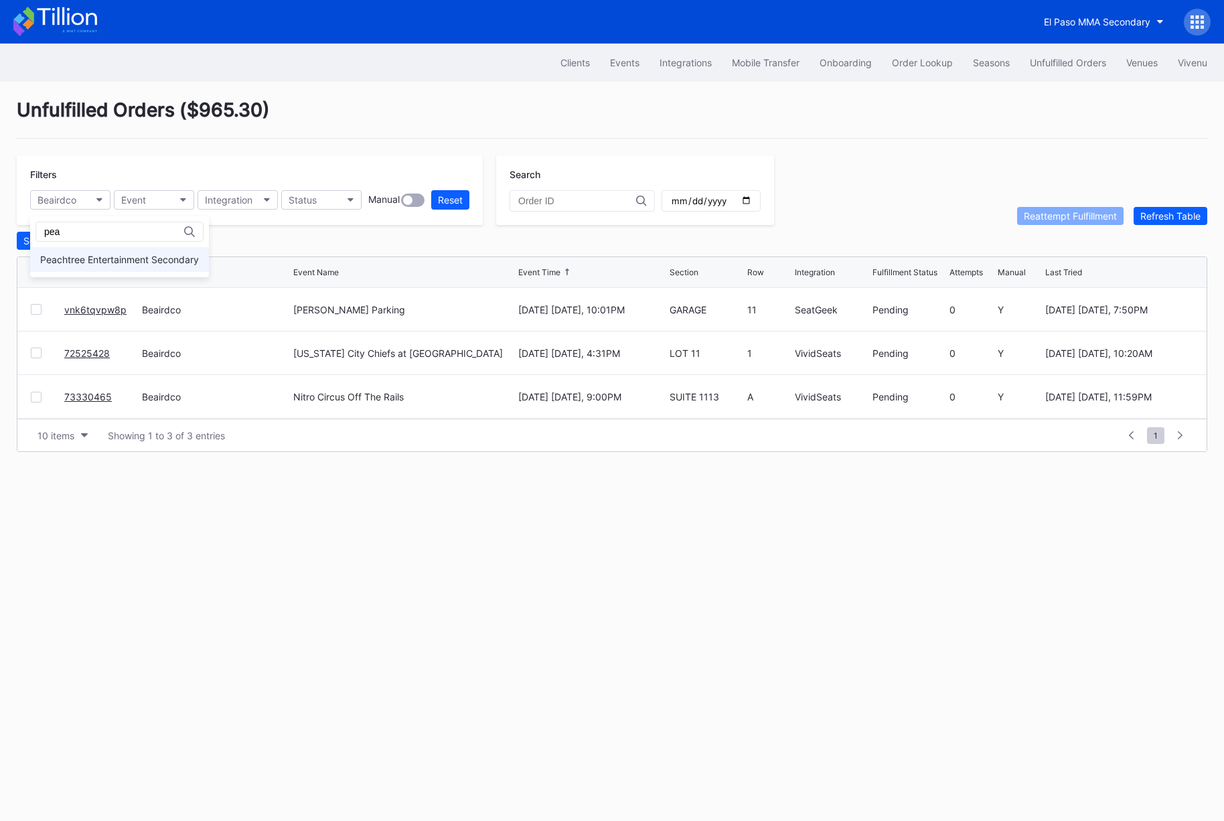
type input "pea"
click at [84, 270] on div "Peachtree Entertainment Secondary" at bounding box center [119, 259] width 179 height 25
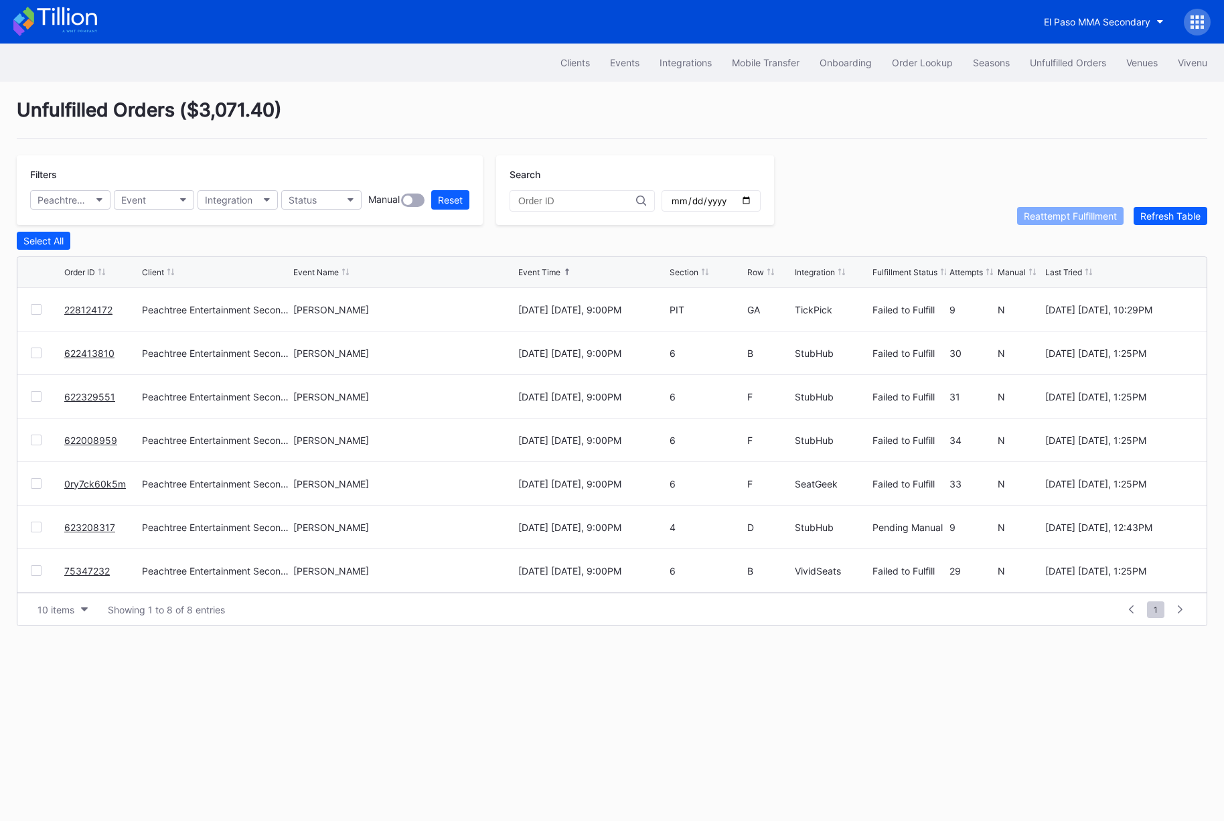
drag, startPoint x: 246, startPoint y: 162, endPoint x: 236, endPoint y: 138, distance: 25.9
click at [246, 159] on div "Filters Peachtree Entertainment Secondary Event Integration Status Manual Reset" at bounding box center [250, 190] width 466 height 70
click at [232, 120] on div "Unfulfilled Orders ( $3,071.40 )" at bounding box center [612, 118] width 1190 height 40
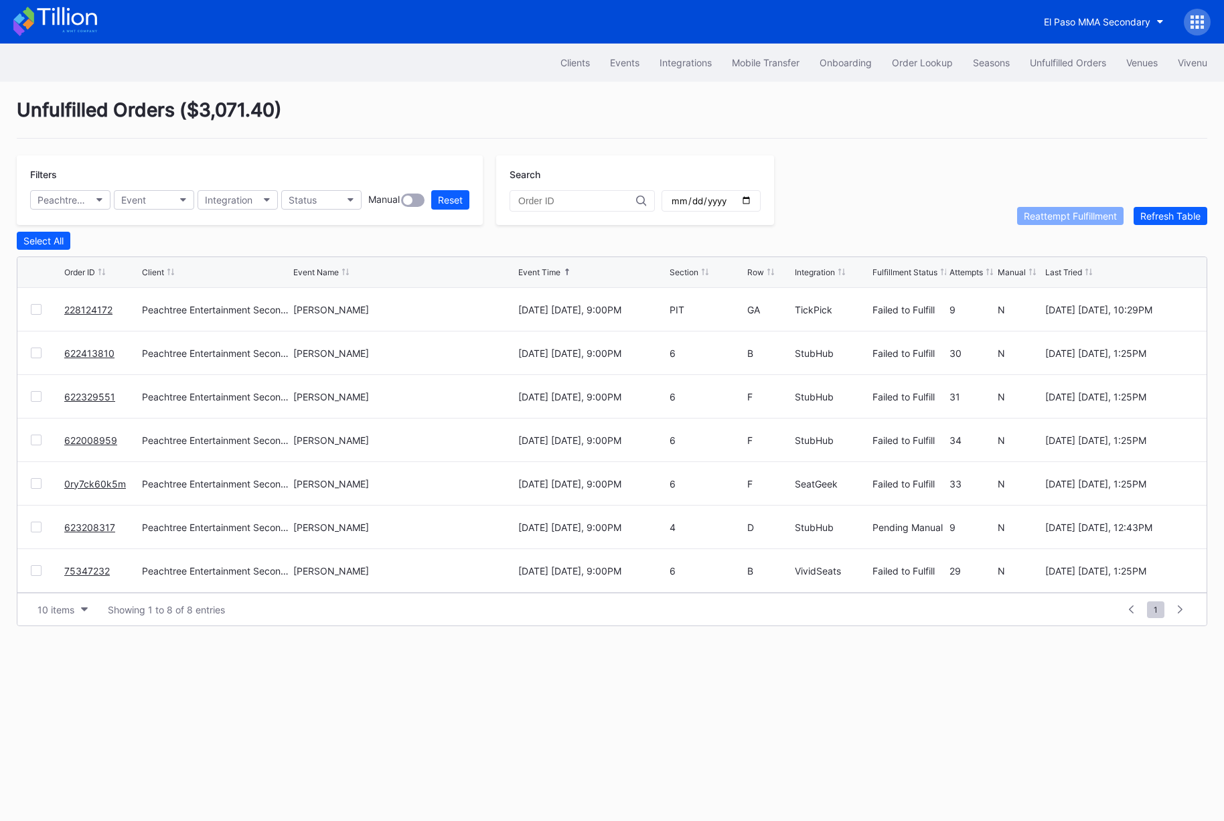
click at [311, 135] on div "Unfulfilled Orders ( $3,071.40 )" at bounding box center [612, 118] width 1190 height 40
drag, startPoint x: 187, startPoint y: 108, endPoint x: 275, endPoint y: 108, distance: 87.7
click at [275, 108] on div "Unfulfilled Orders ( $3,071.40 )" at bounding box center [612, 118] width 1190 height 40
copy div "$3,071.40"
click at [261, 133] on div "Unfulfilled Orders ( $3,071.40 )" at bounding box center [612, 118] width 1190 height 40
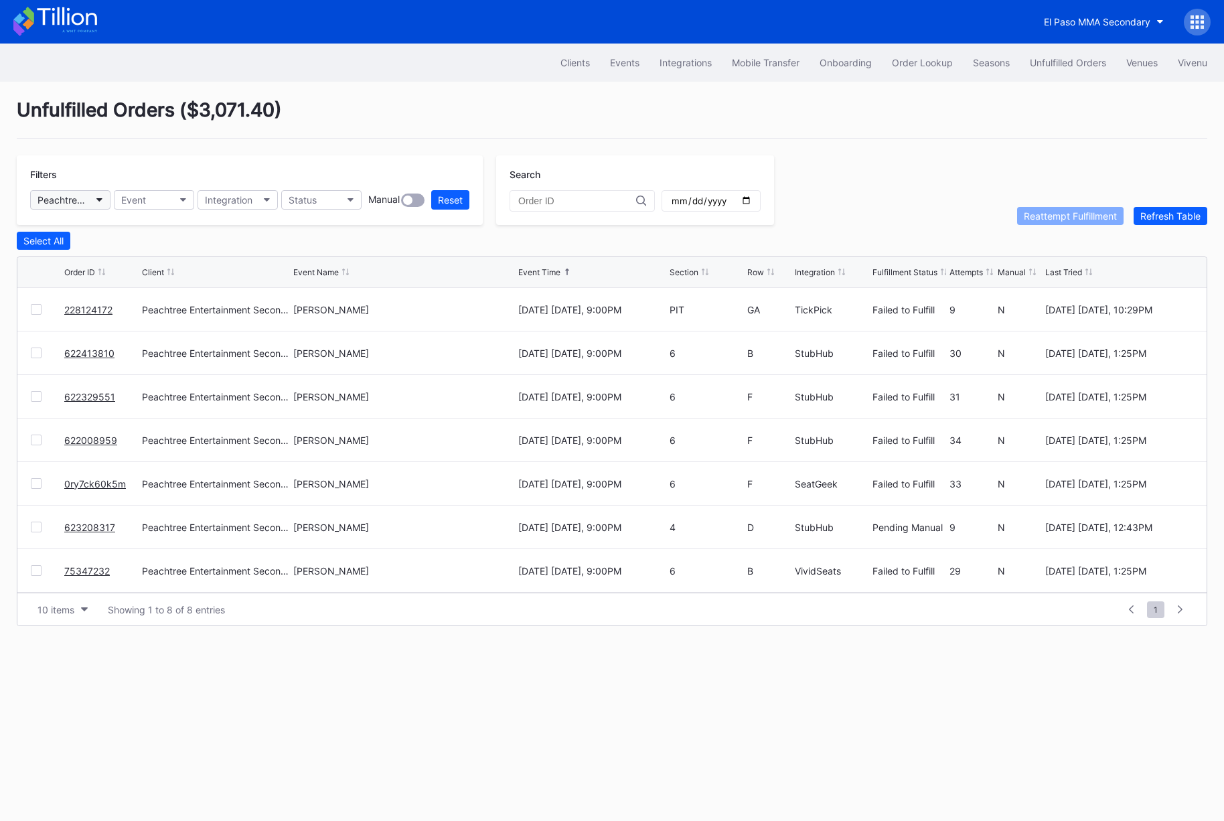
click at [96, 203] on button "Peachtree Entertainment Secondary" at bounding box center [70, 199] width 80 height 19
type input "dann"
click at [104, 259] on div "[PERSON_NAME] Presents Secondary" at bounding box center [123, 259] width 167 height 11
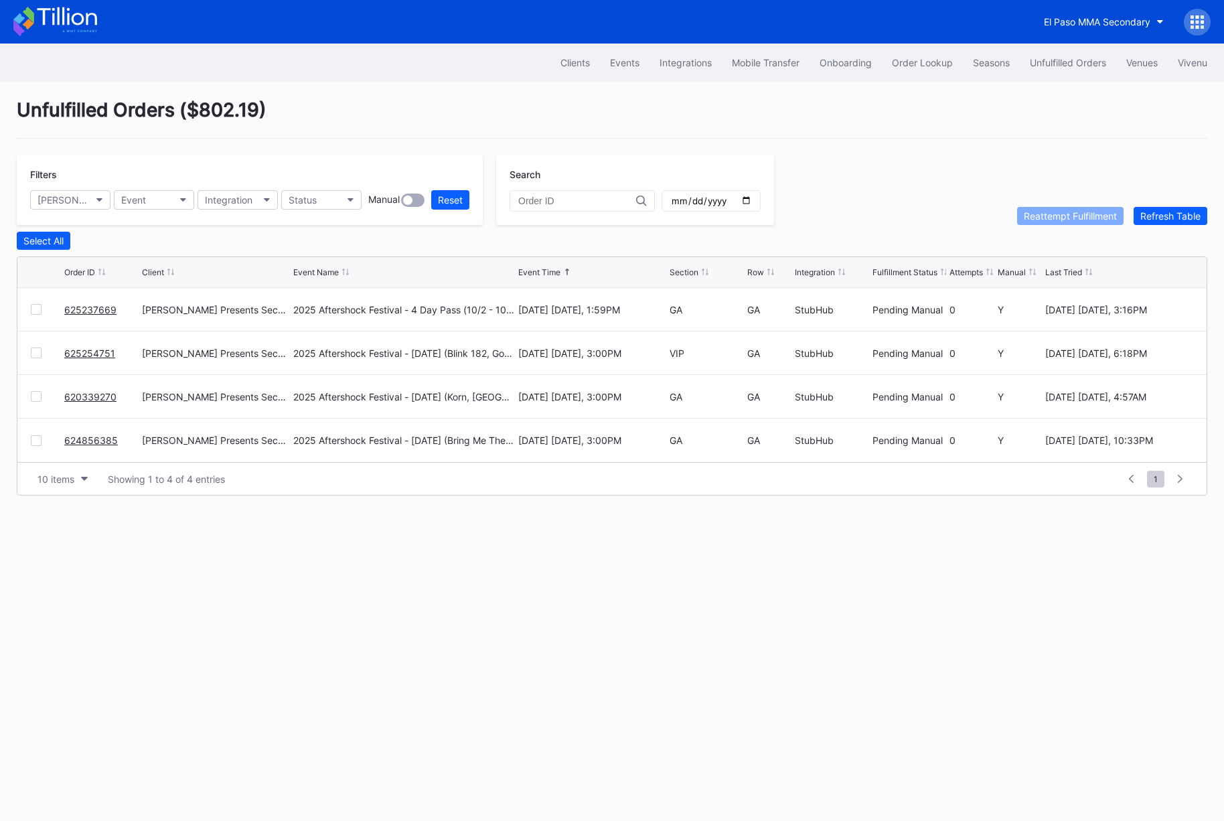
click at [288, 134] on div "Unfulfilled Orders ( $802.19 )" at bounding box center [612, 118] width 1190 height 40
drag, startPoint x: 189, startPoint y: 110, endPoint x: 253, endPoint y: 106, distance: 63.7
click at [253, 106] on div "Unfulfilled Orders ( $802.19 )" at bounding box center [612, 118] width 1190 height 40
copy div "$802.19"
click at [1077, 17] on div "El Paso MMA Secondary" at bounding box center [1097, 21] width 106 height 11
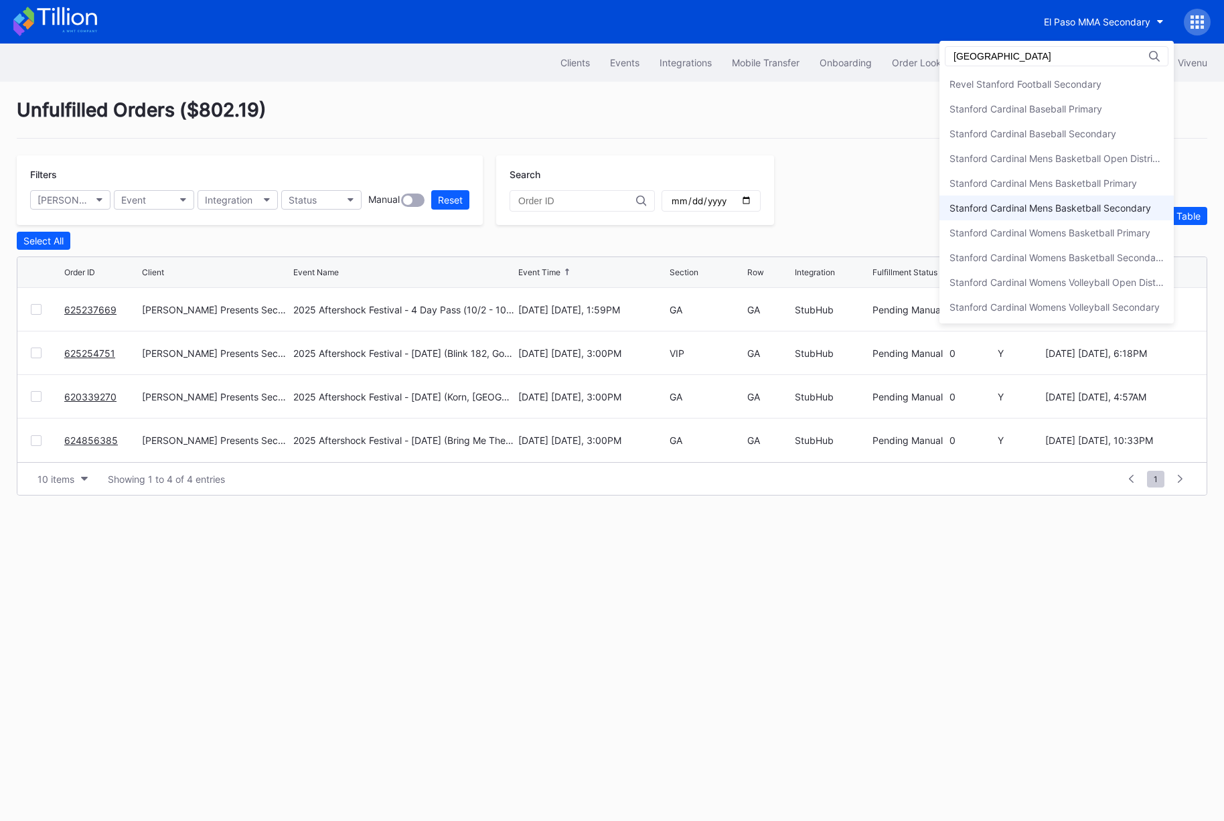
type input "[GEOGRAPHIC_DATA]"
click at [1026, 208] on div "Stanford Cardinal Mens Basketball Secondary" at bounding box center [1050, 207] width 202 height 11
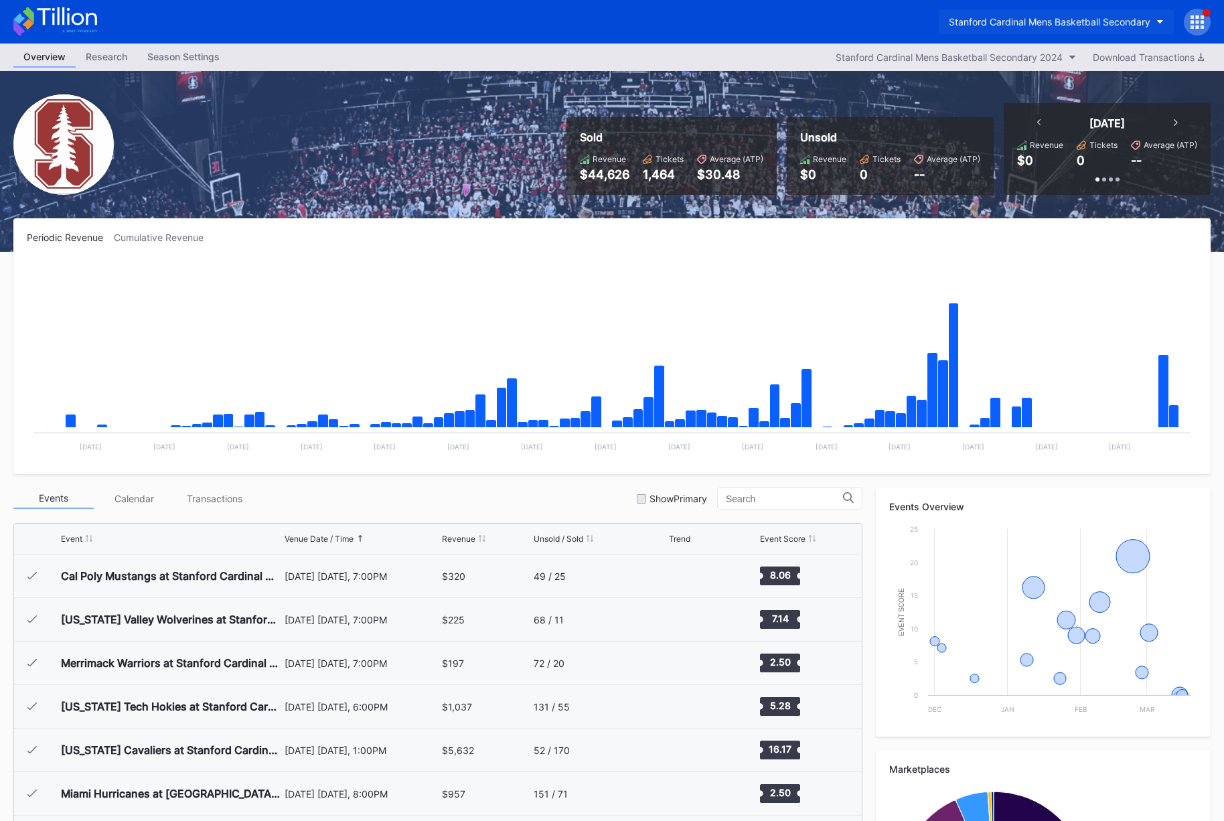
click at [1097, 21] on div "Stanford Cardinal Mens Basketball Secondary" at bounding box center [1050, 21] width 202 height 11
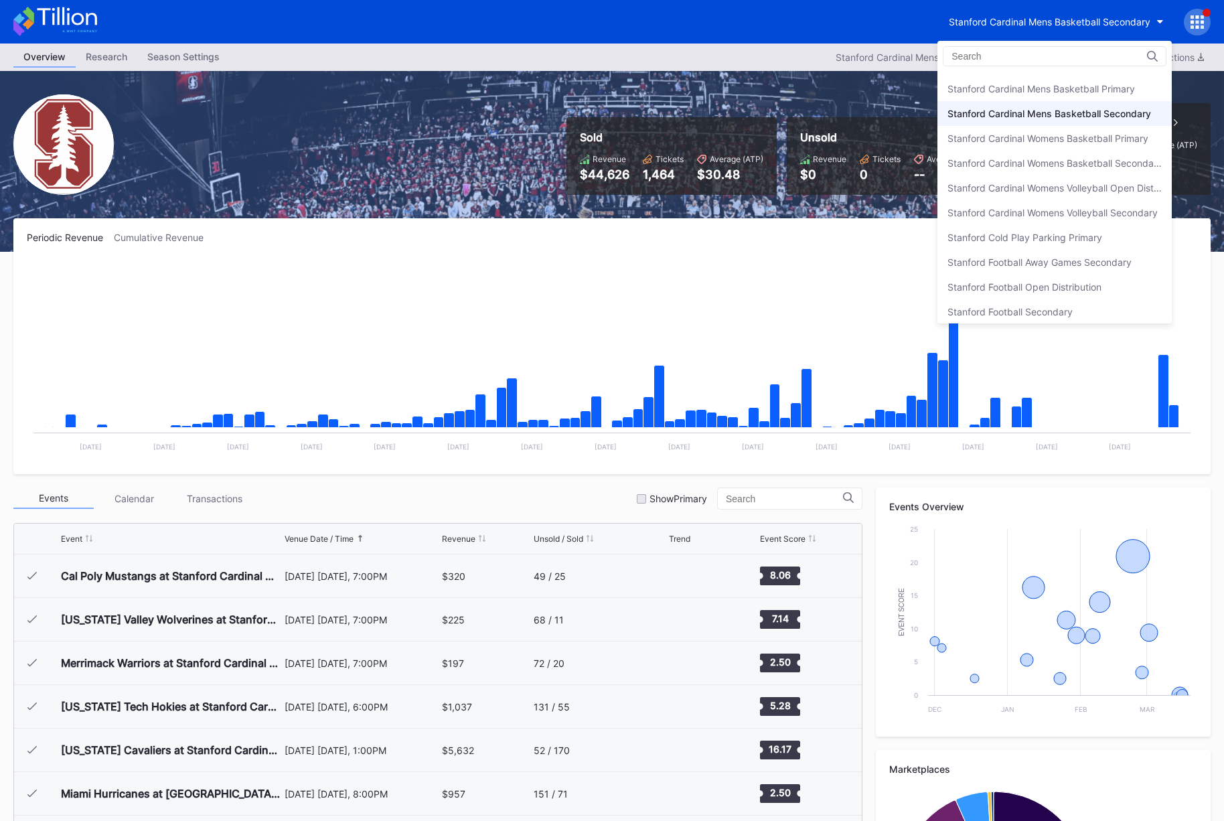
scroll to position [3999, 0]
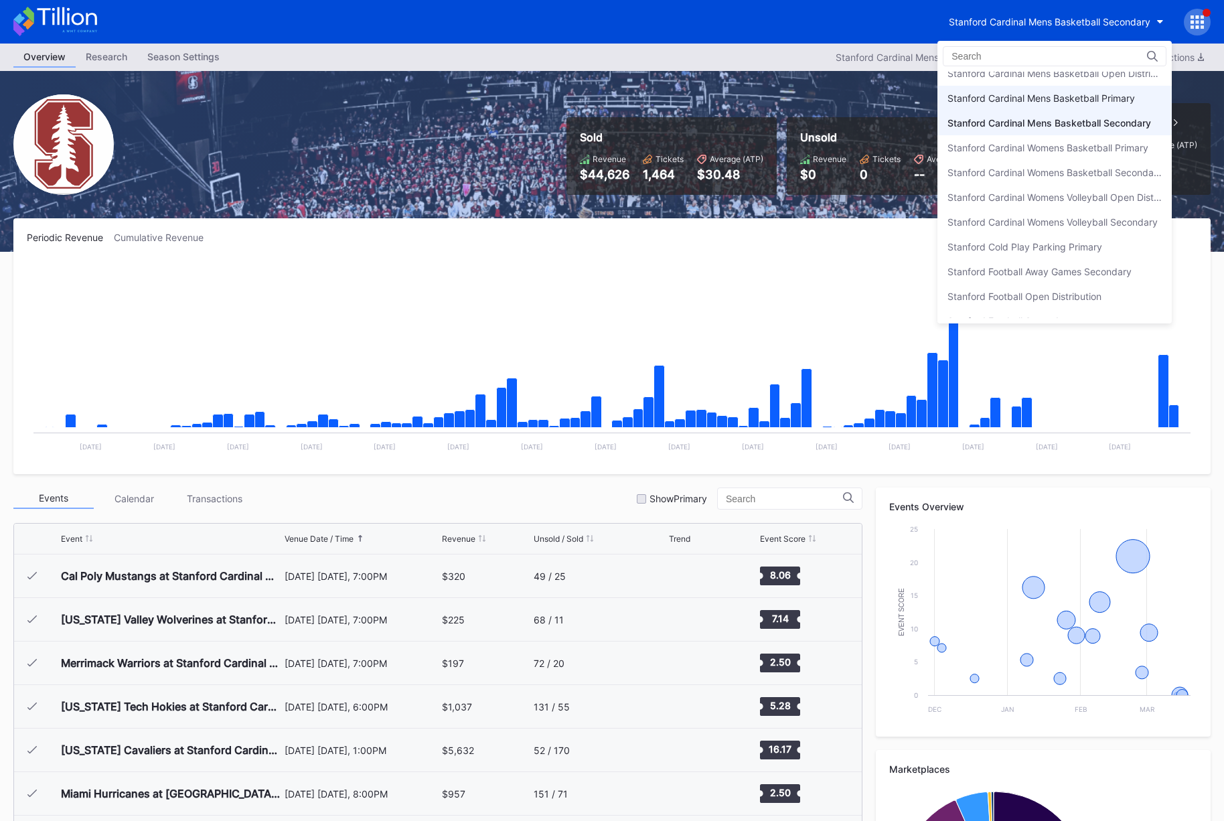
click at [1048, 94] on div "Stanford Cardinal Mens Basketball Primary" at bounding box center [1040, 97] width 187 height 11
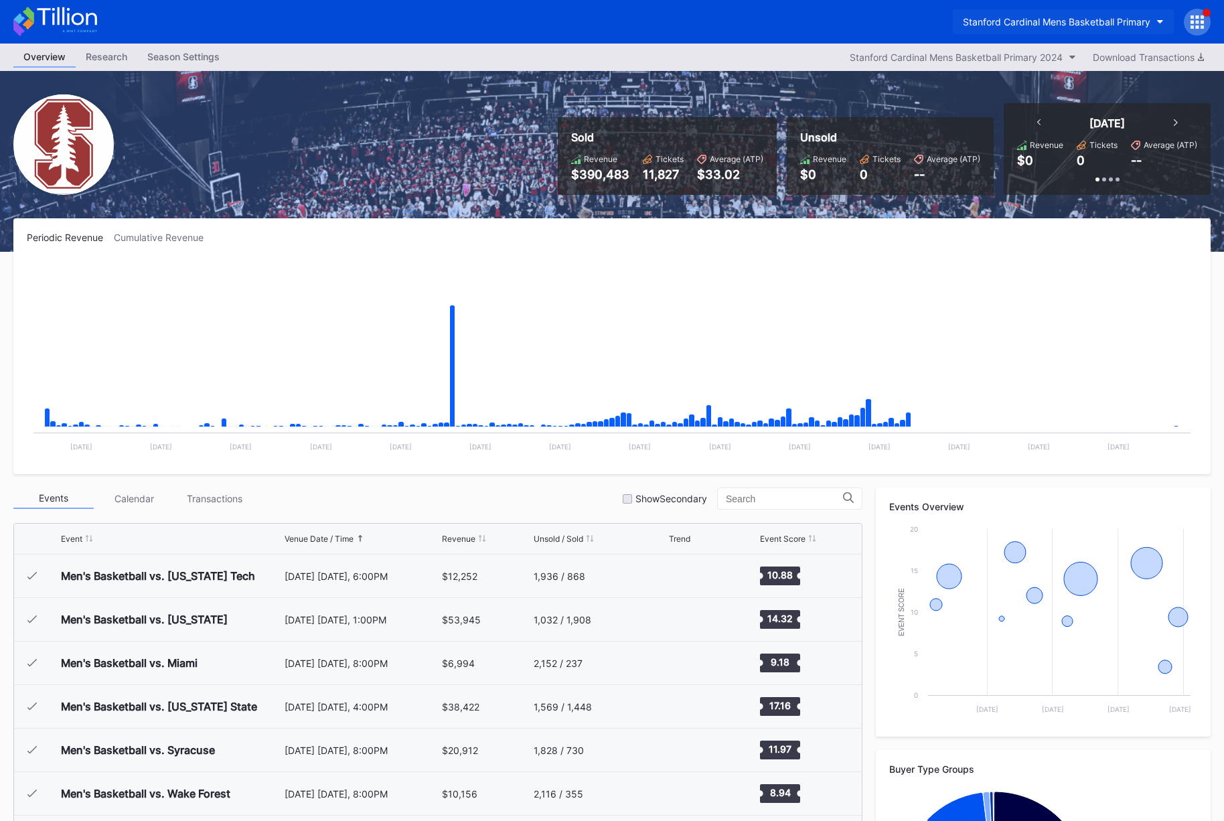
click at [1089, 31] on button "Stanford Cardinal Mens Basketball Primary" at bounding box center [1063, 21] width 221 height 25
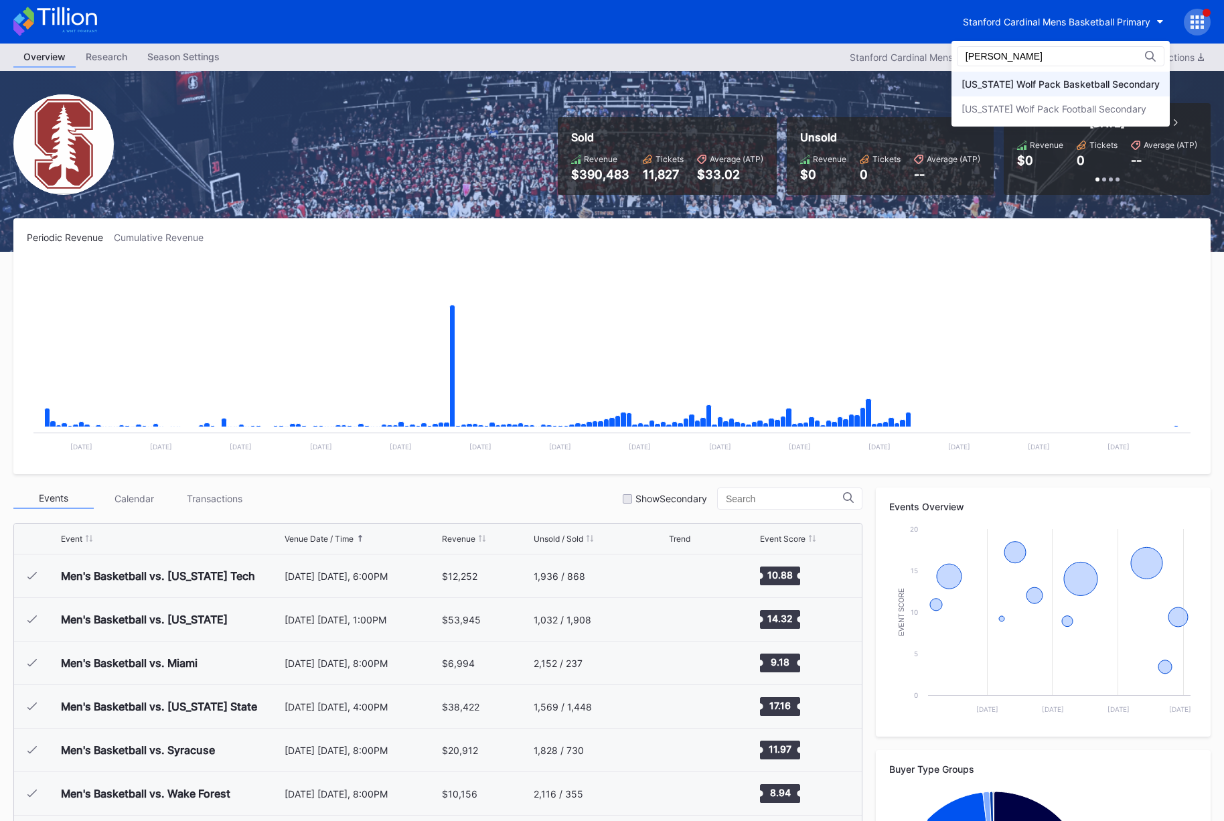
type input "[PERSON_NAME]"
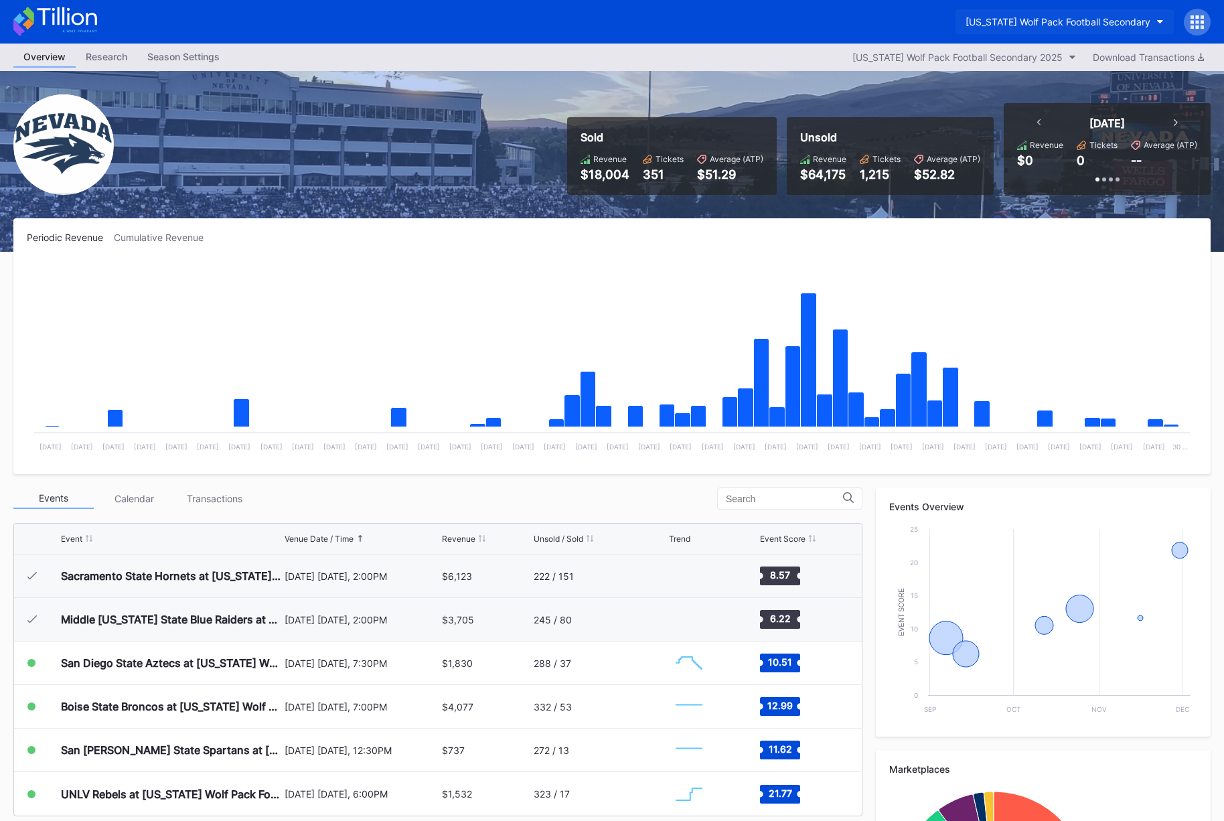
click at [1026, 21] on div "[US_STATE] Wolf Pack Football Secondary" at bounding box center [1057, 21] width 185 height 11
type input "cohe"
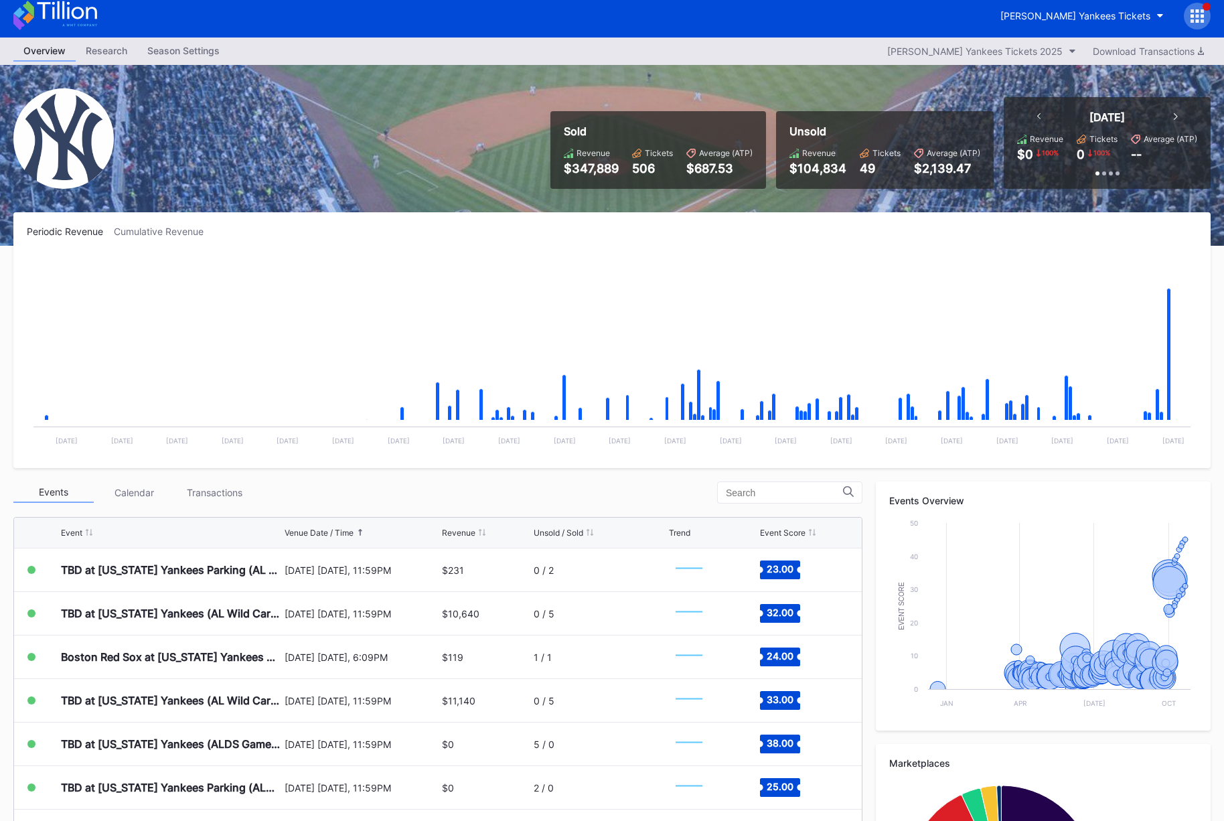
scroll to position [191, 0]
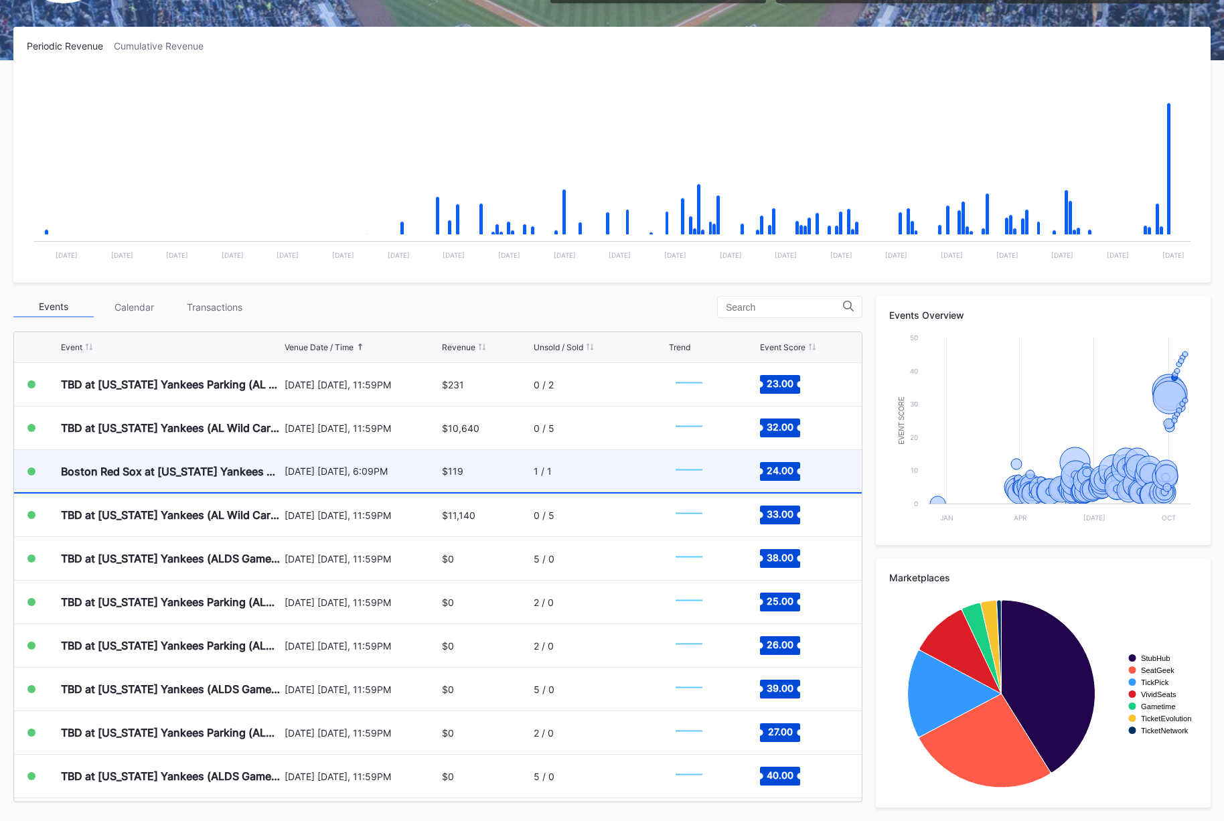
click at [578, 466] on div "1 / 1" at bounding box center [600, 471] width 132 height 42
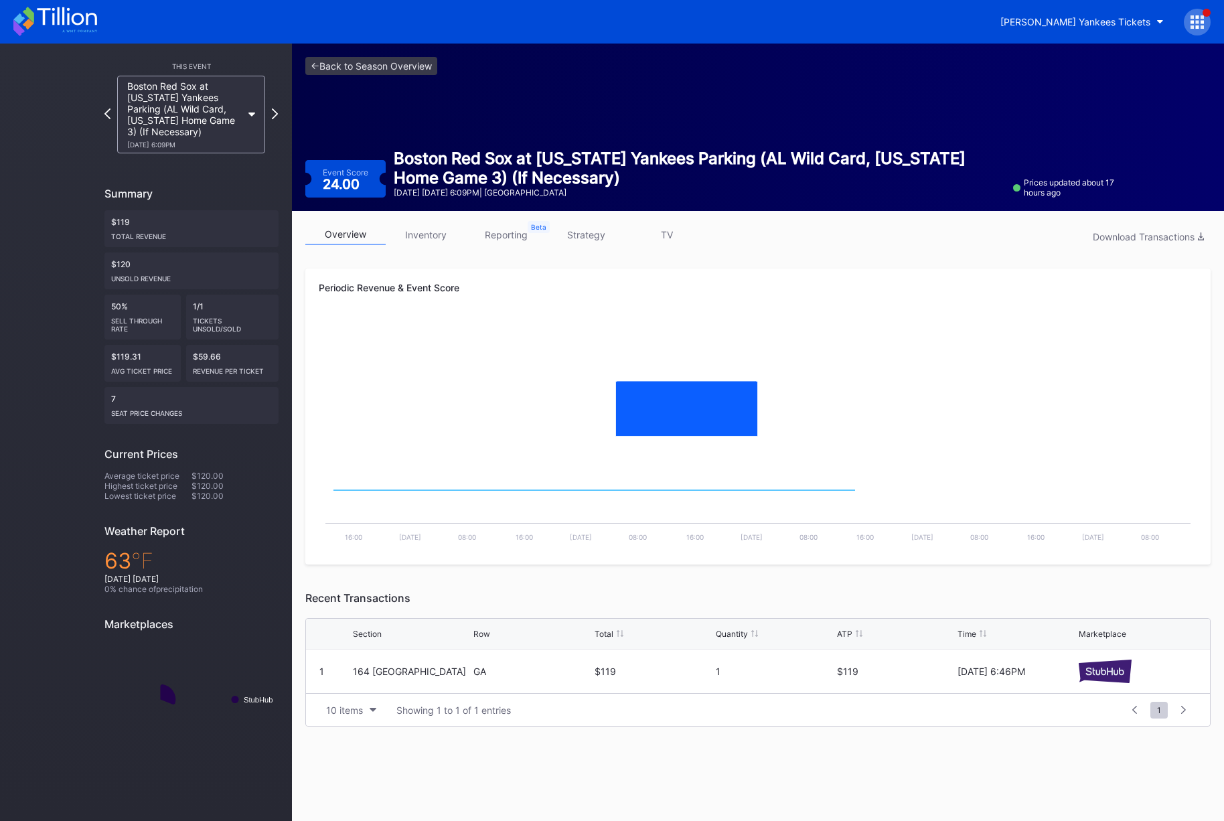
click at [592, 236] on link "strategy" at bounding box center [586, 234] width 80 height 21
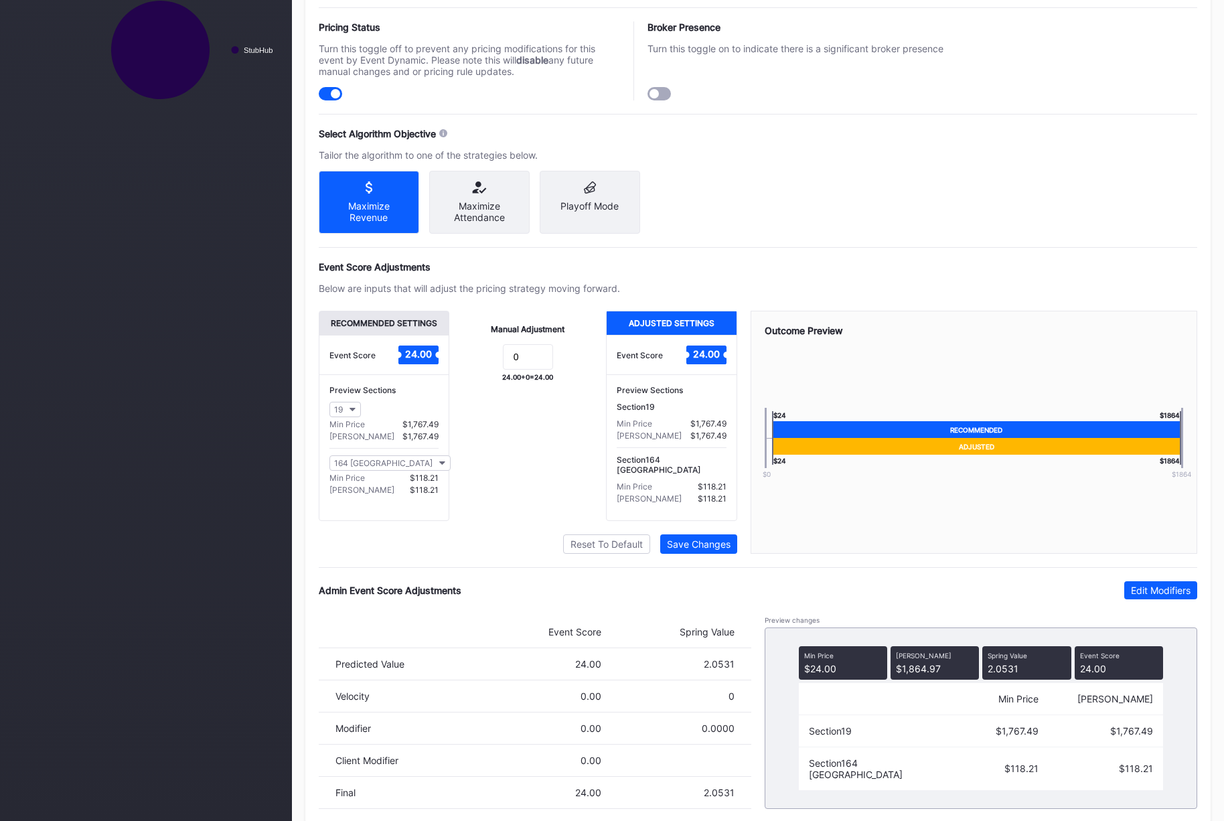
scroll to position [667, 0]
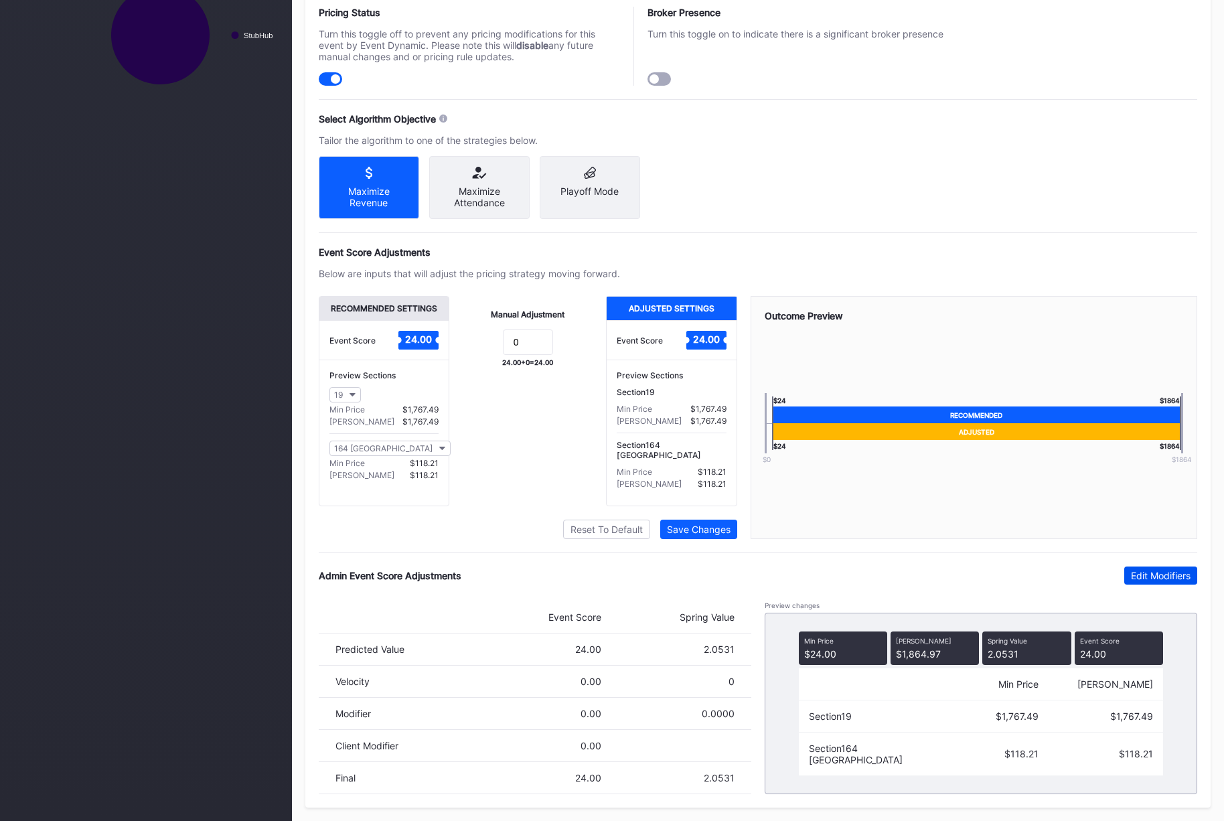
click at [1154, 570] on div "Edit Modifiers" at bounding box center [1161, 575] width 60 height 11
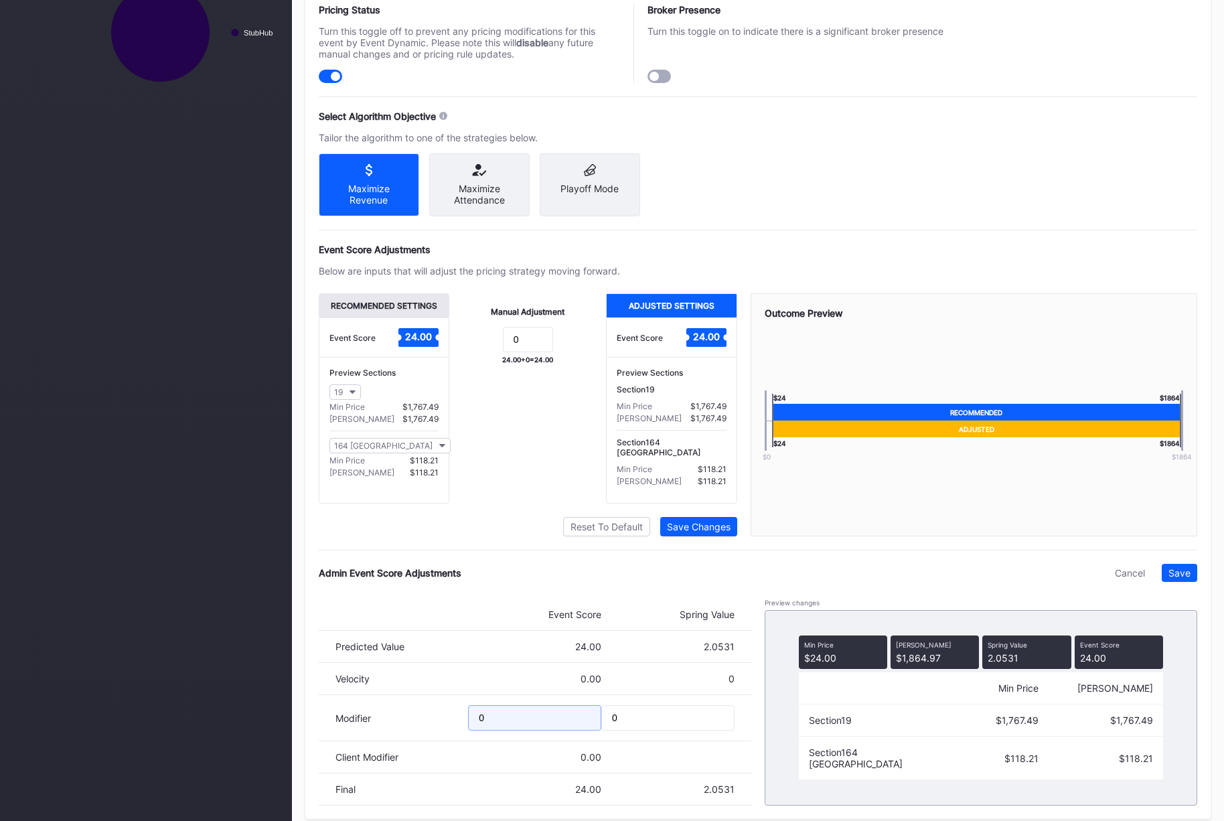
drag, startPoint x: 516, startPoint y: 716, endPoint x: 439, endPoint y: 705, distance: 77.7
click at [439, 705] on div "Modifier 0 0" at bounding box center [535, 718] width 433 height 46
type input "-10"
click at [1176, 578] on div "Save" at bounding box center [1179, 572] width 22 height 11
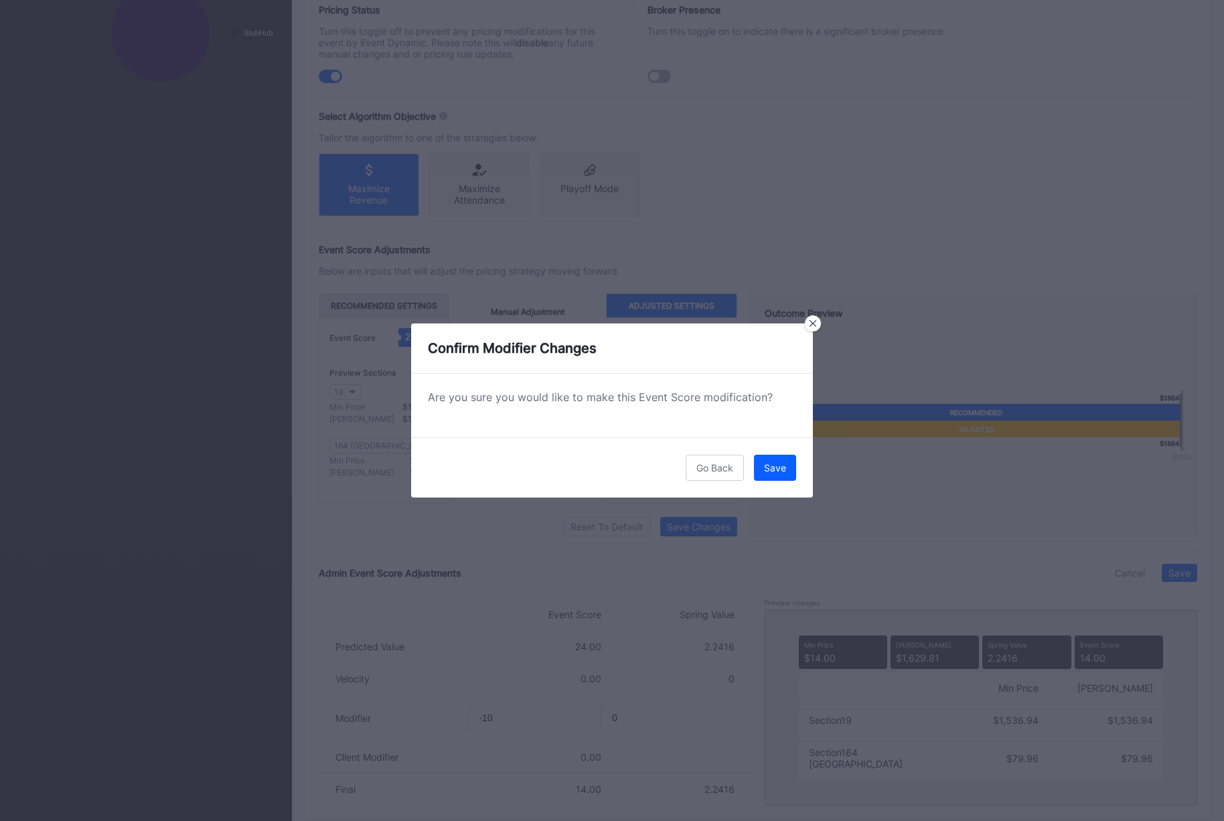
click at [773, 475] on button "Save" at bounding box center [775, 468] width 42 height 26
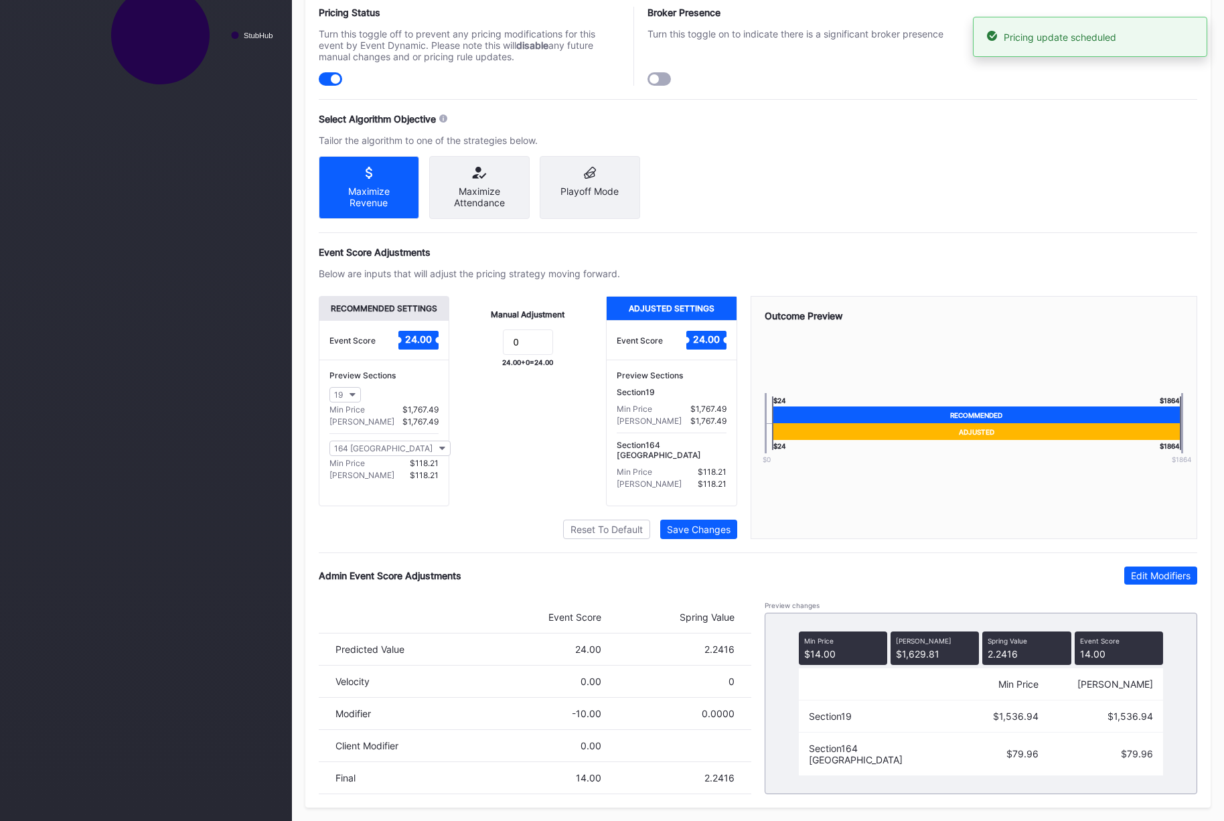
scroll to position [0, 0]
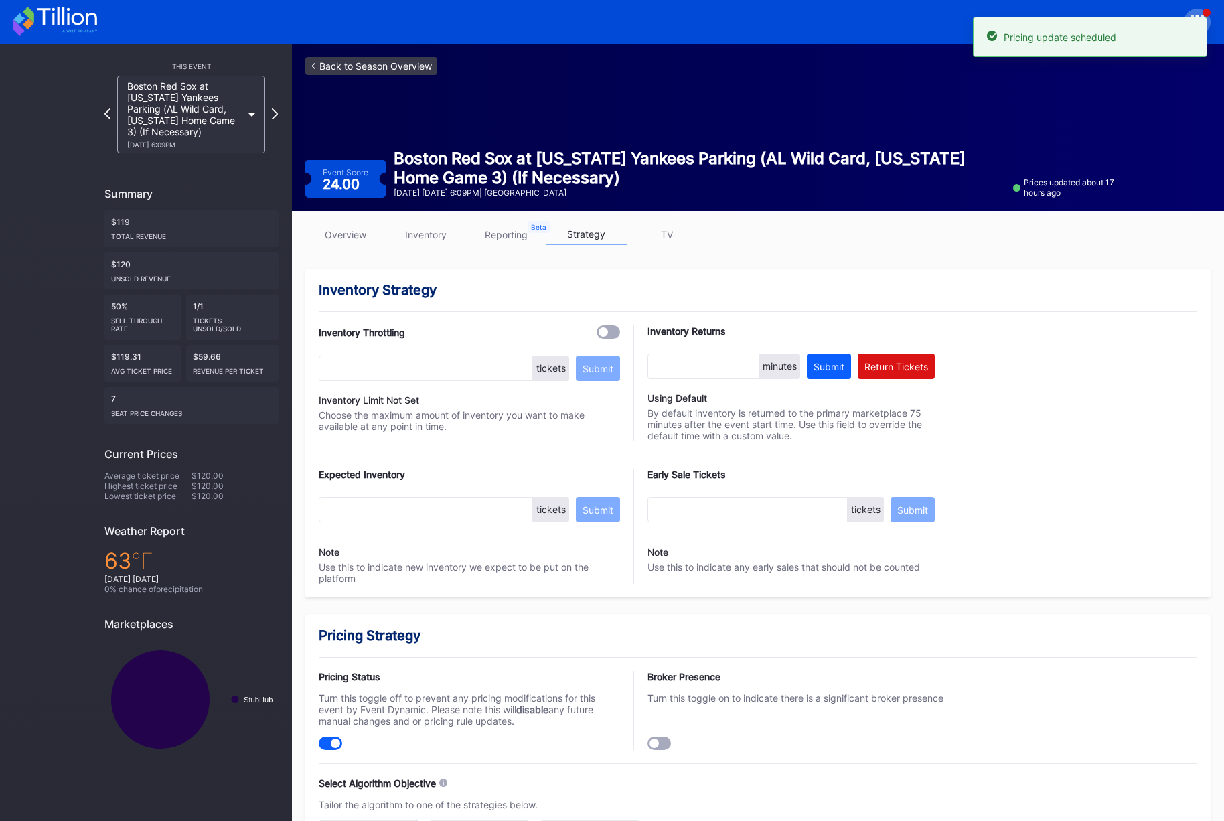
click at [343, 67] on link "<- Back to Season Overview" at bounding box center [371, 66] width 132 height 18
